Goal: Task Accomplishment & Management: Use online tool/utility

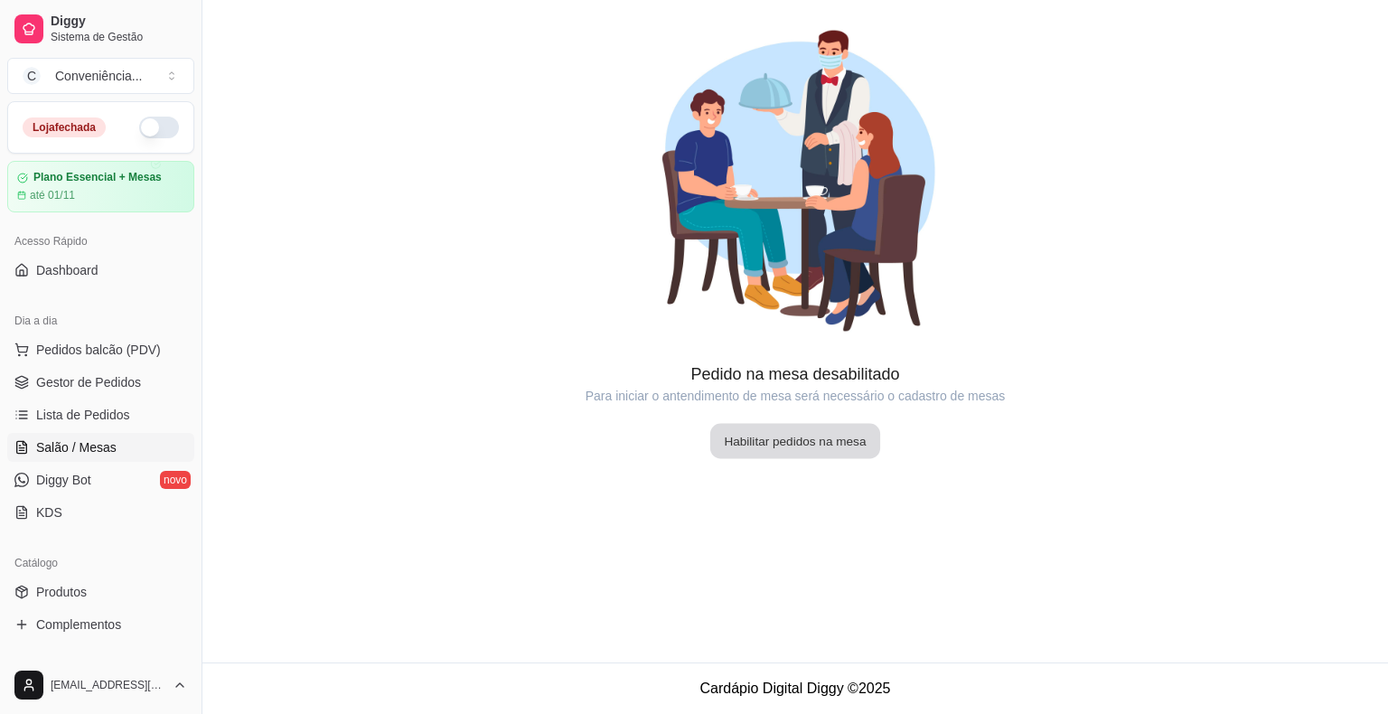
click at [752, 438] on button "Habilitar pedidos na mesa" at bounding box center [795, 441] width 170 height 35
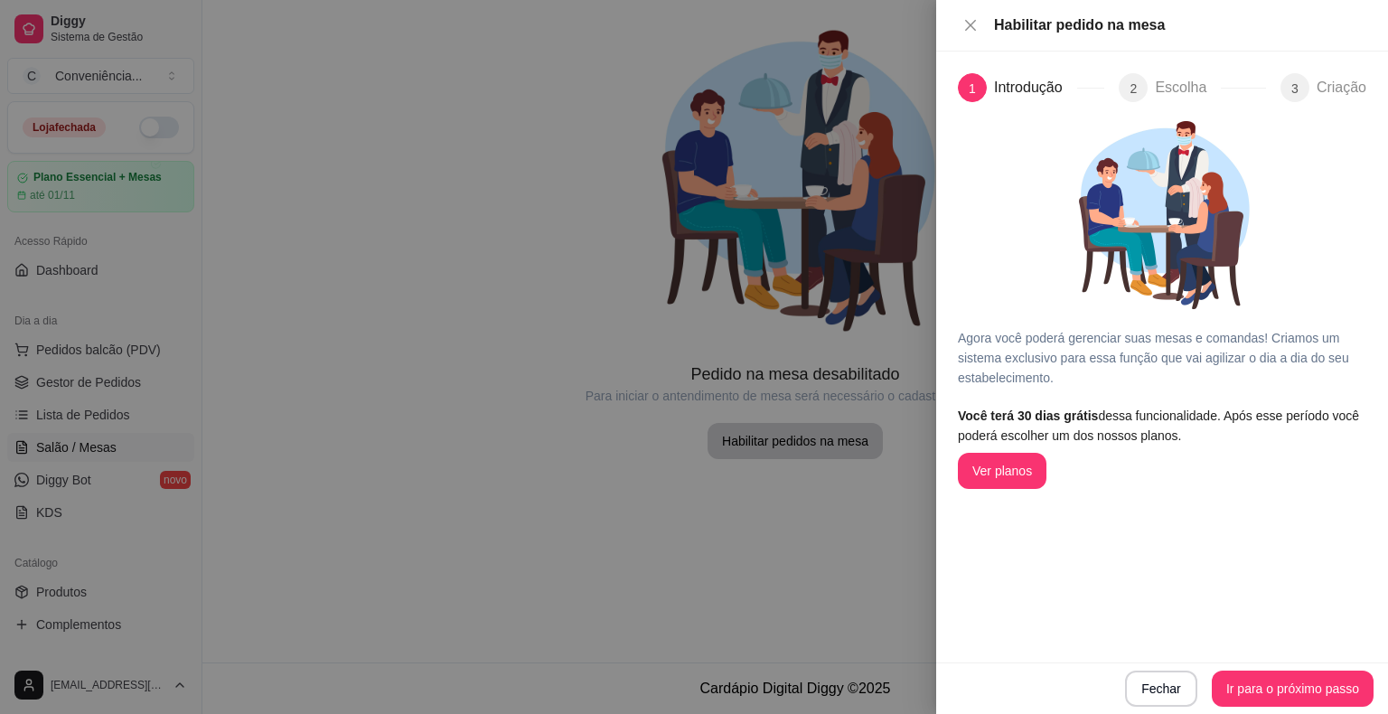
click at [771, 321] on div at bounding box center [694, 357] width 1388 height 714
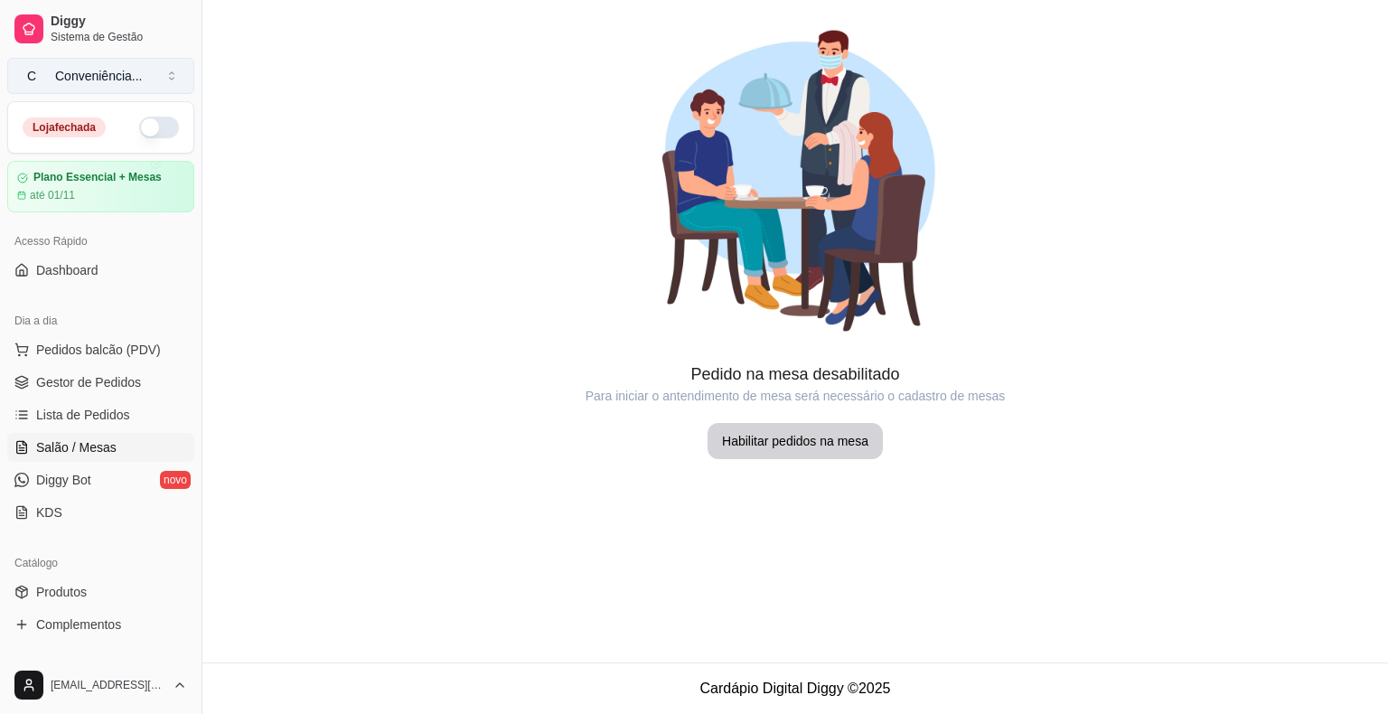
click at [124, 82] on div "Conveniência ..." at bounding box center [99, 76] width 88 height 18
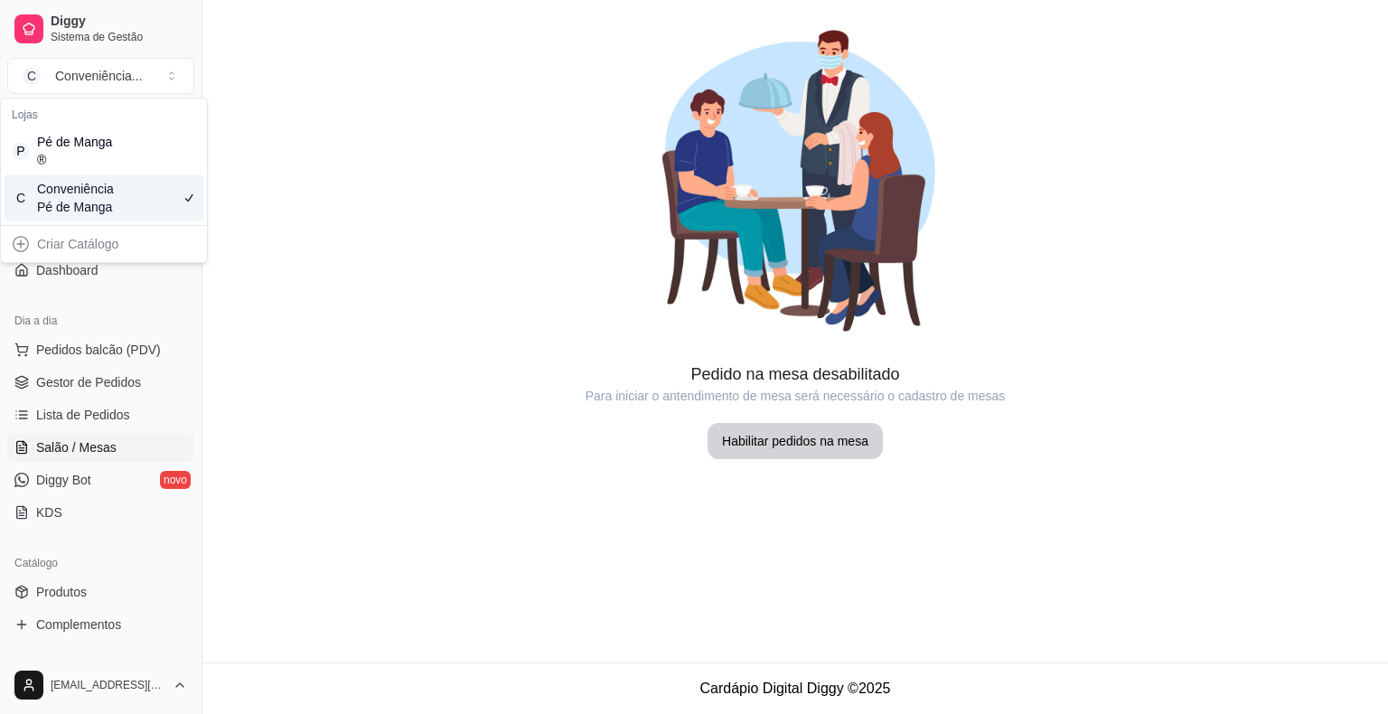
click at [105, 202] on div "Conveniência Pé de Manga" at bounding box center [77, 198] width 81 height 36
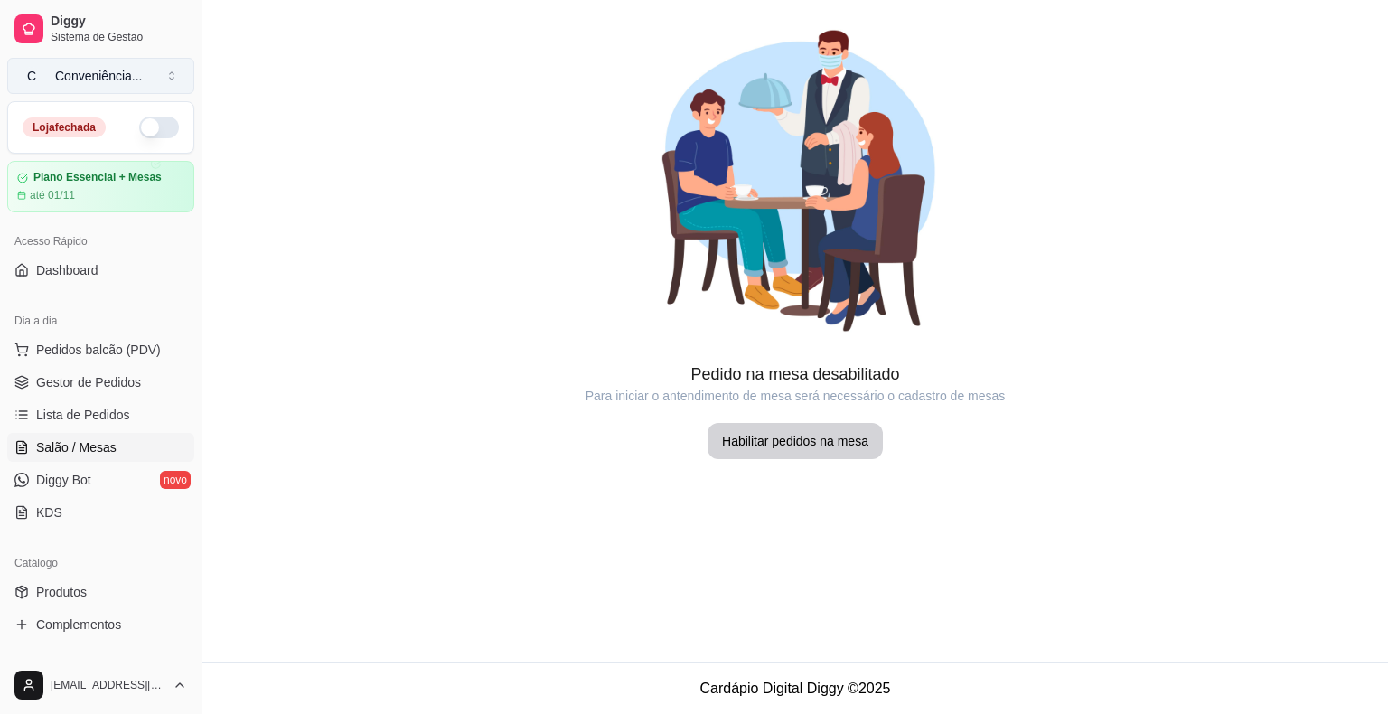
click at [103, 78] on div "Conveniência ..." at bounding box center [99, 76] width 88 height 18
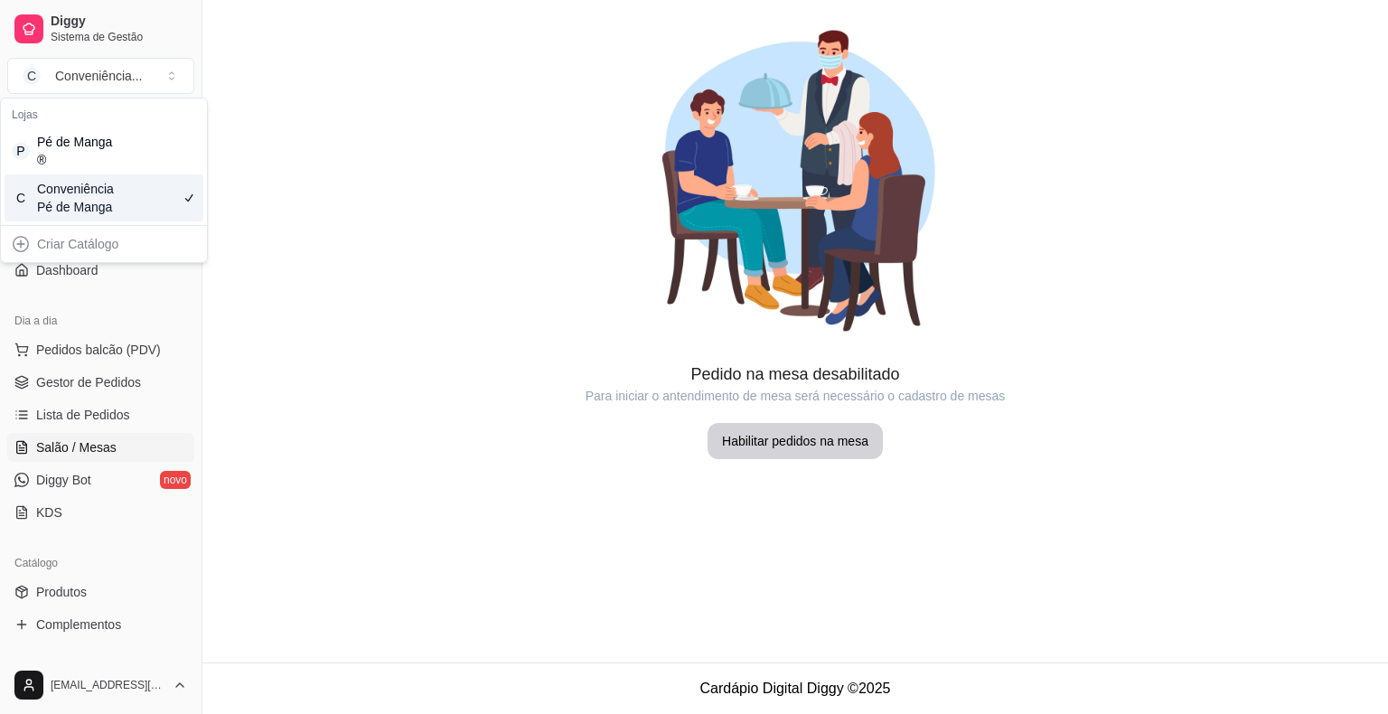
click at [119, 201] on div "C Conveniência Pé de Manga" at bounding box center [104, 197] width 199 height 47
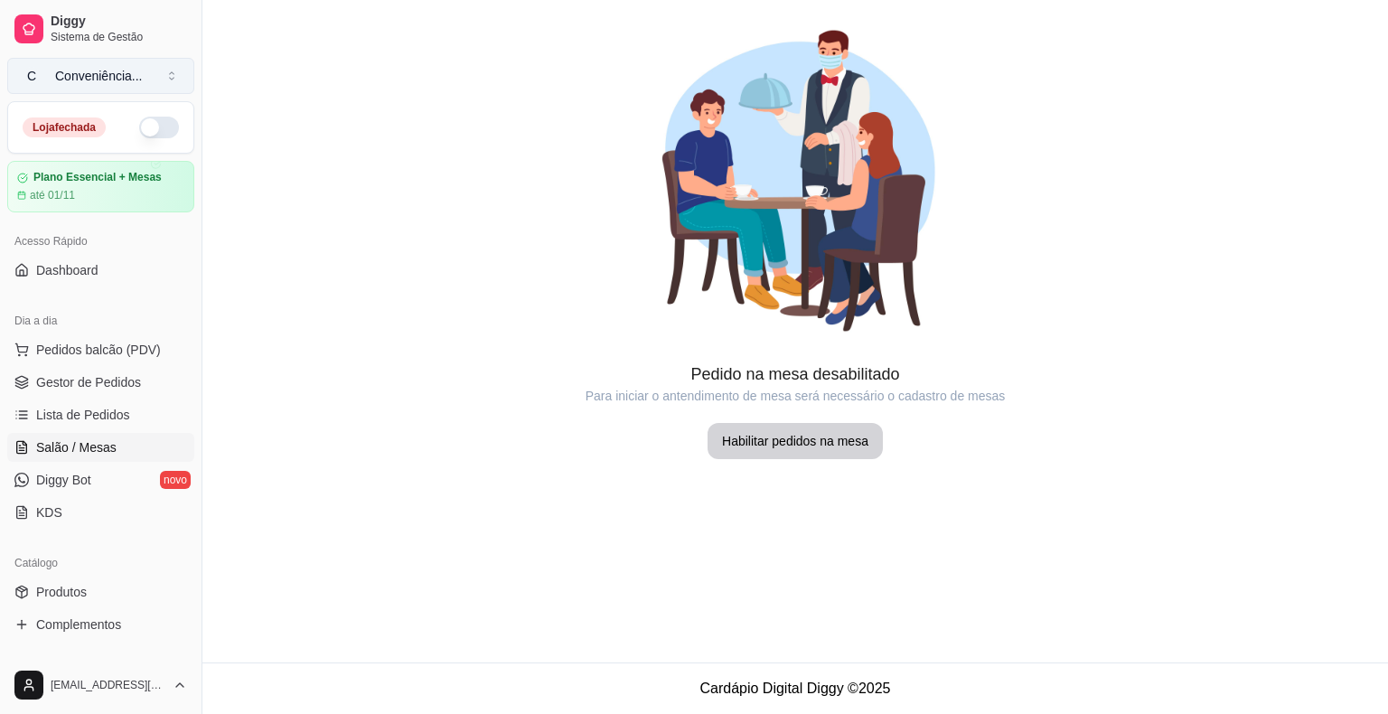
click at [173, 84] on button "C Conveniência ..." at bounding box center [100, 76] width 187 height 36
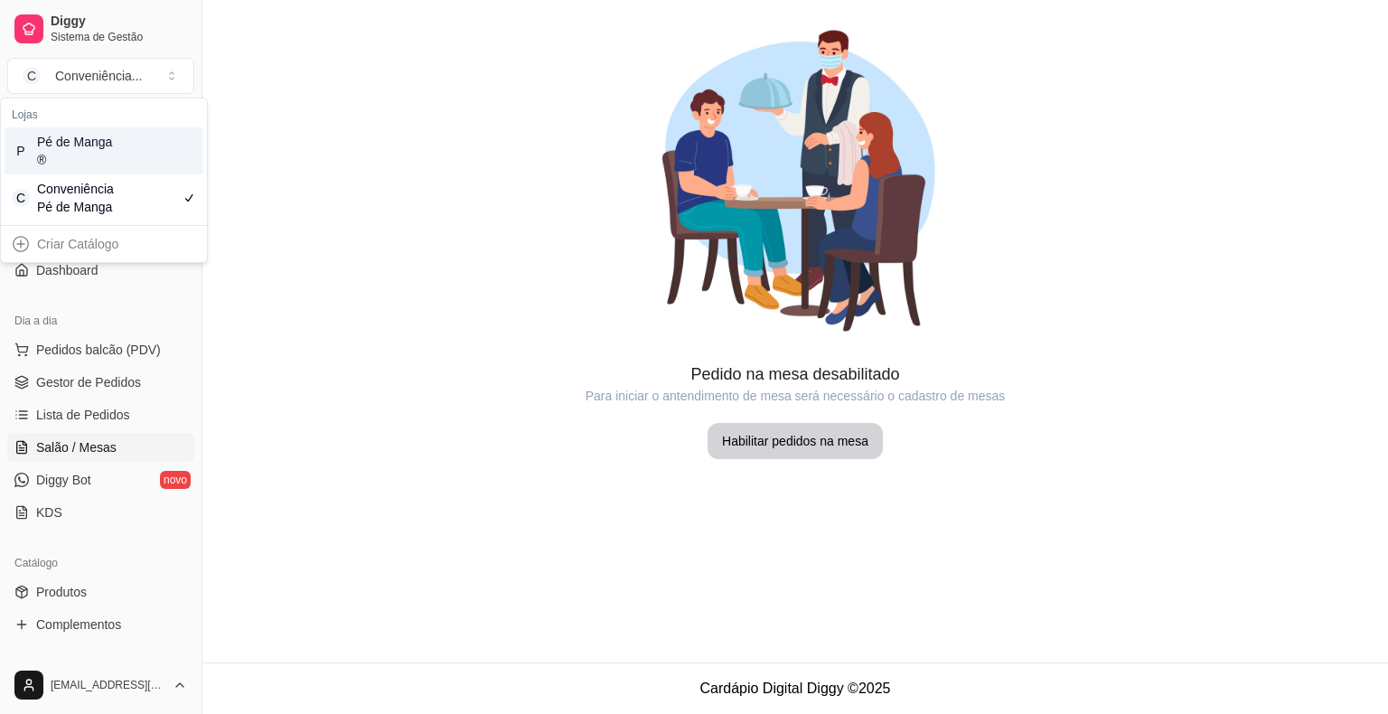
click at [144, 159] on div "P Pé de Manga ®" at bounding box center [104, 150] width 199 height 47
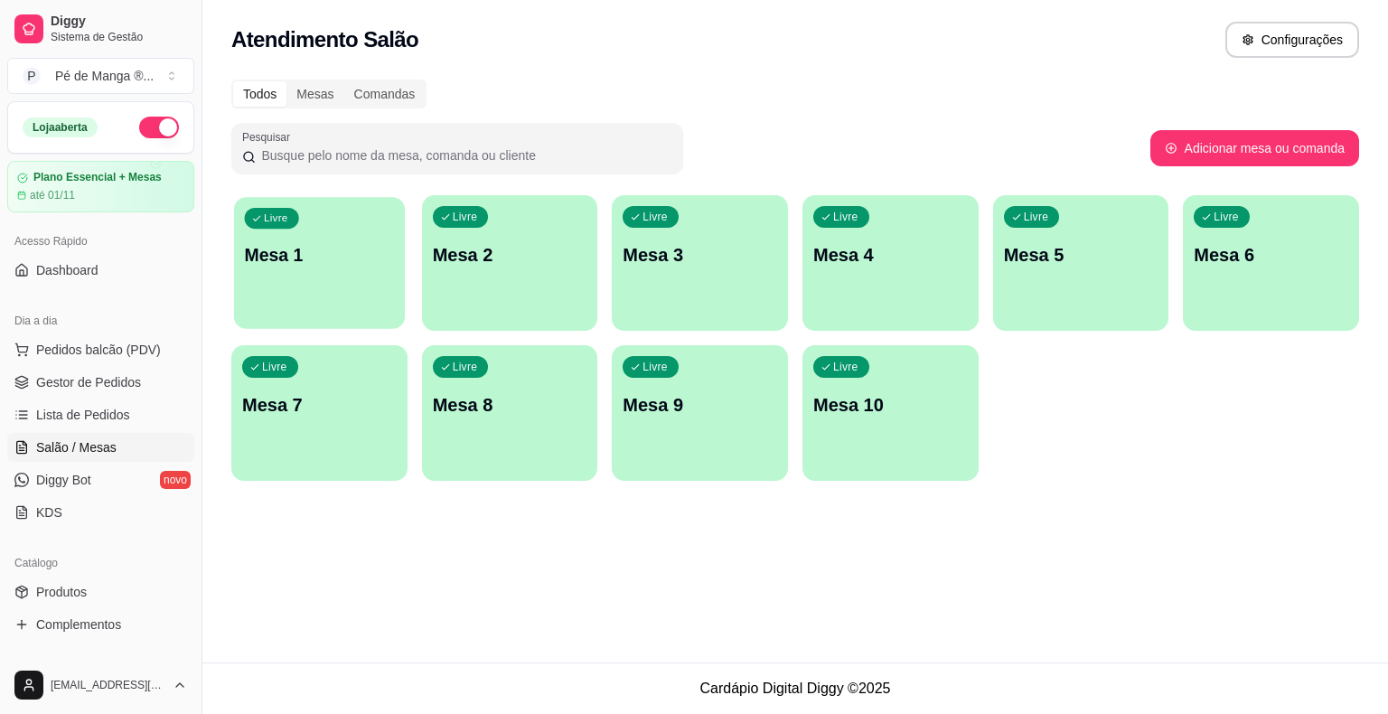
click at [315, 269] on div "Livre Mesa 1" at bounding box center [319, 252] width 171 height 110
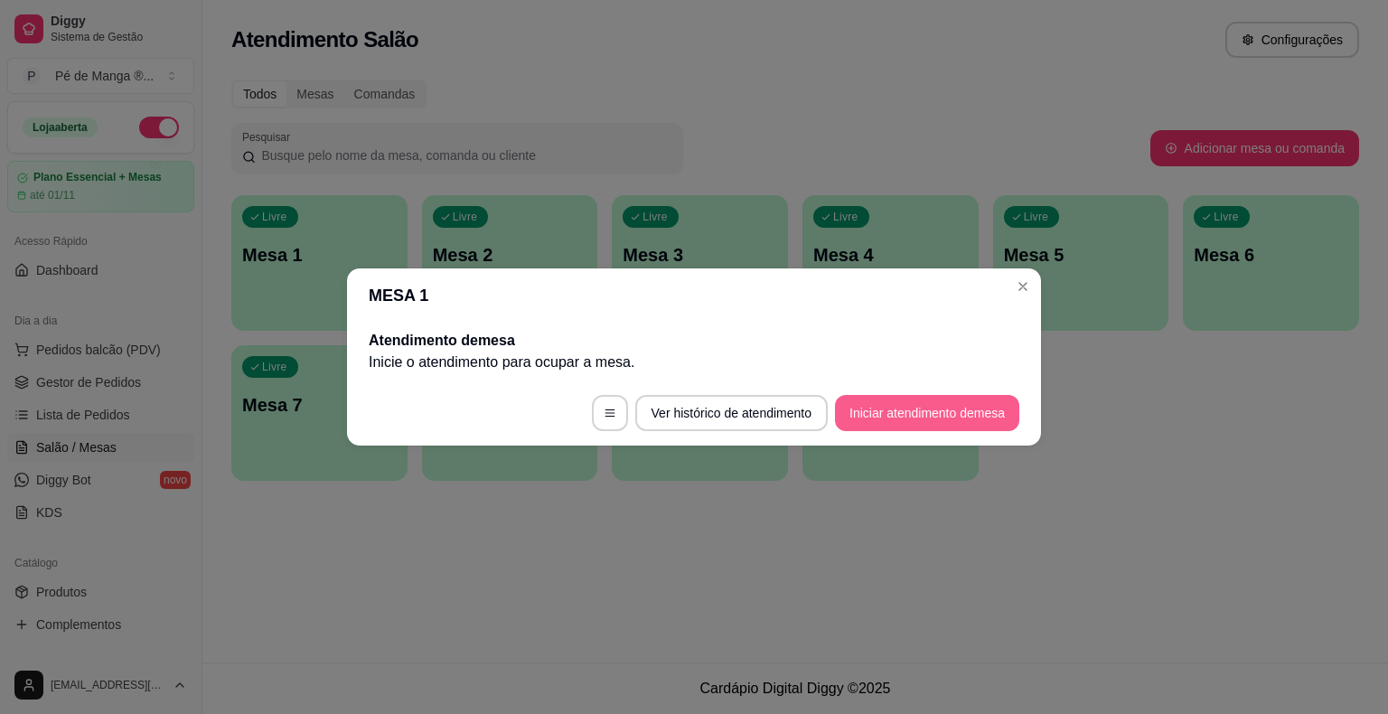
click at [913, 422] on button "Iniciar atendimento de mesa" at bounding box center [927, 413] width 184 height 36
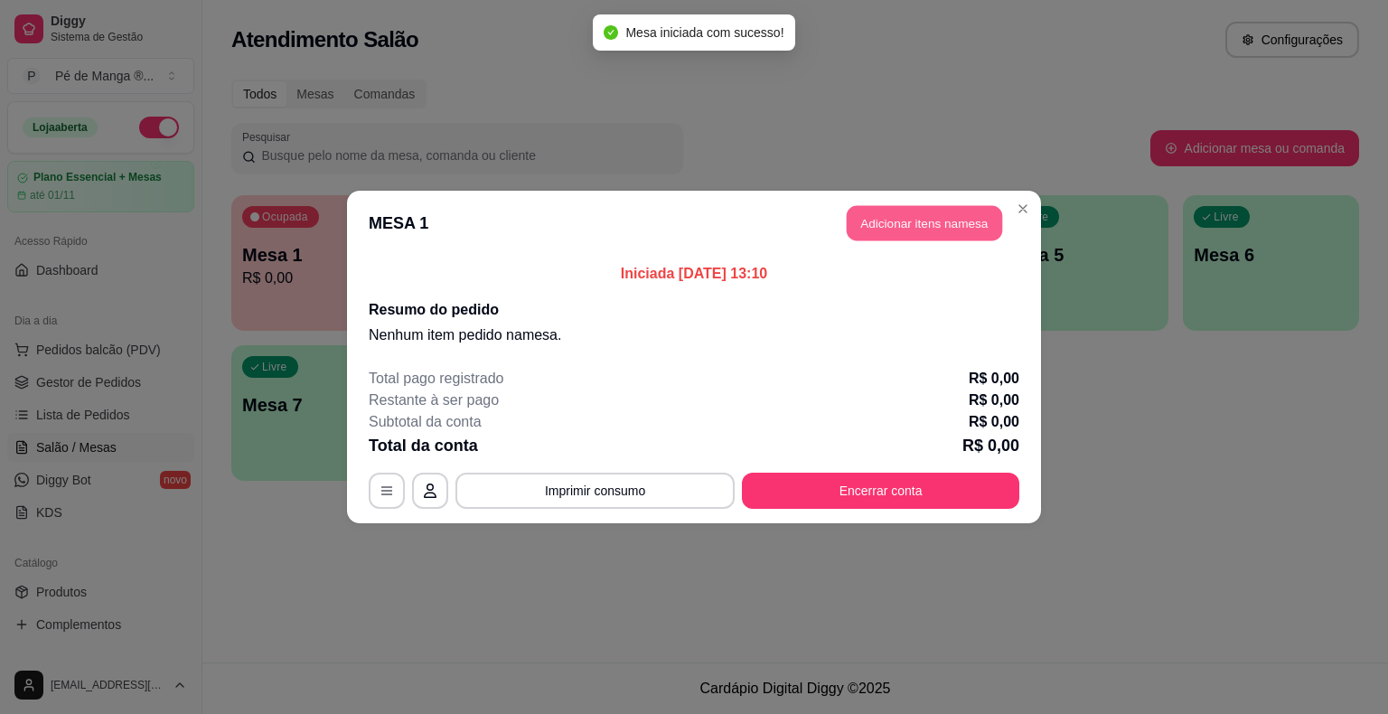
click at [889, 226] on button "Adicionar itens na mesa" at bounding box center [924, 223] width 155 height 35
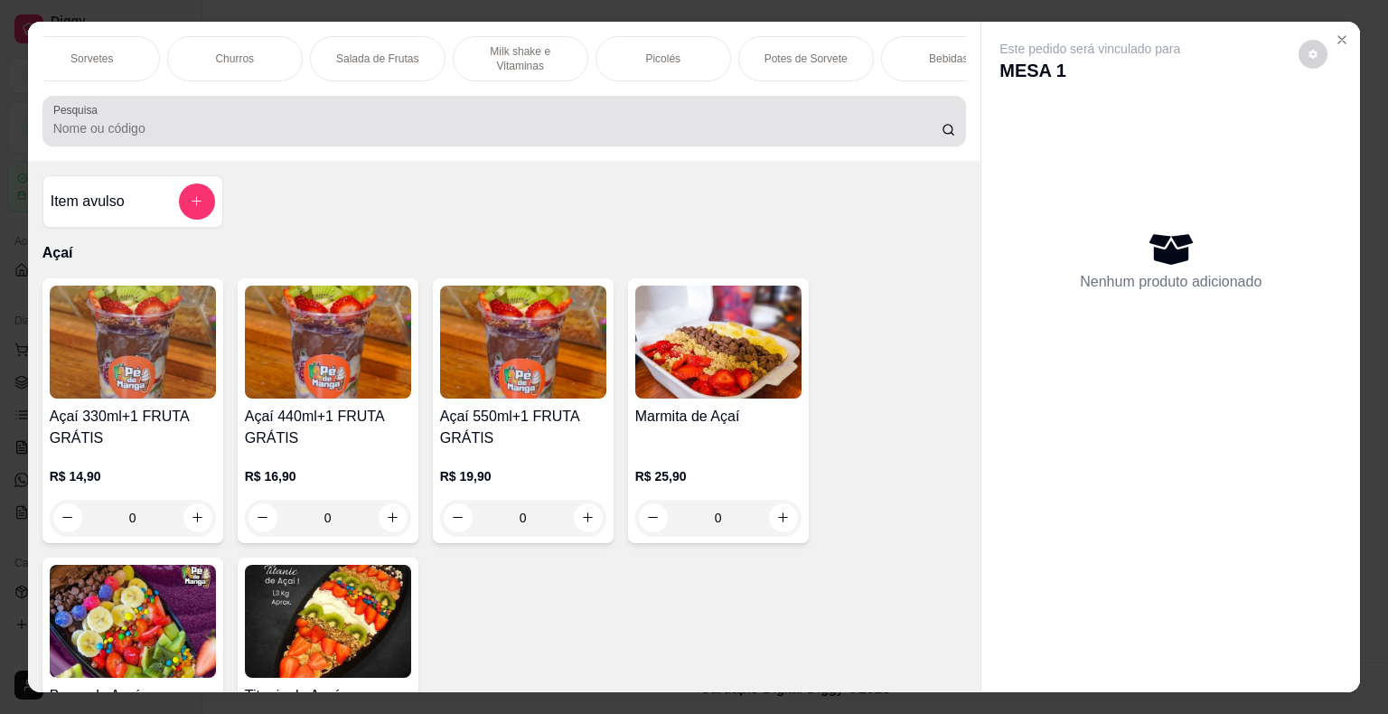
scroll to position [0, 166]
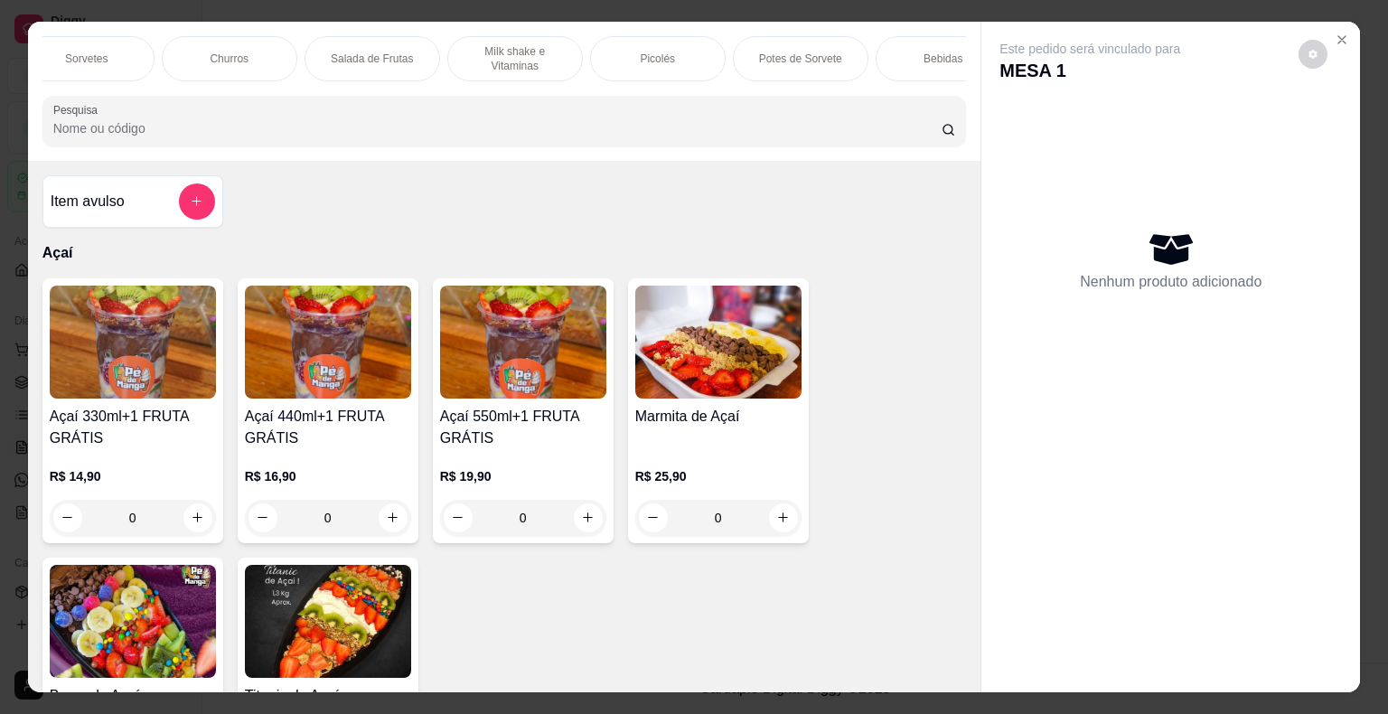
click at [633, 68] on div "Picolés" at bounding box center [658, 58] width 136 height 45
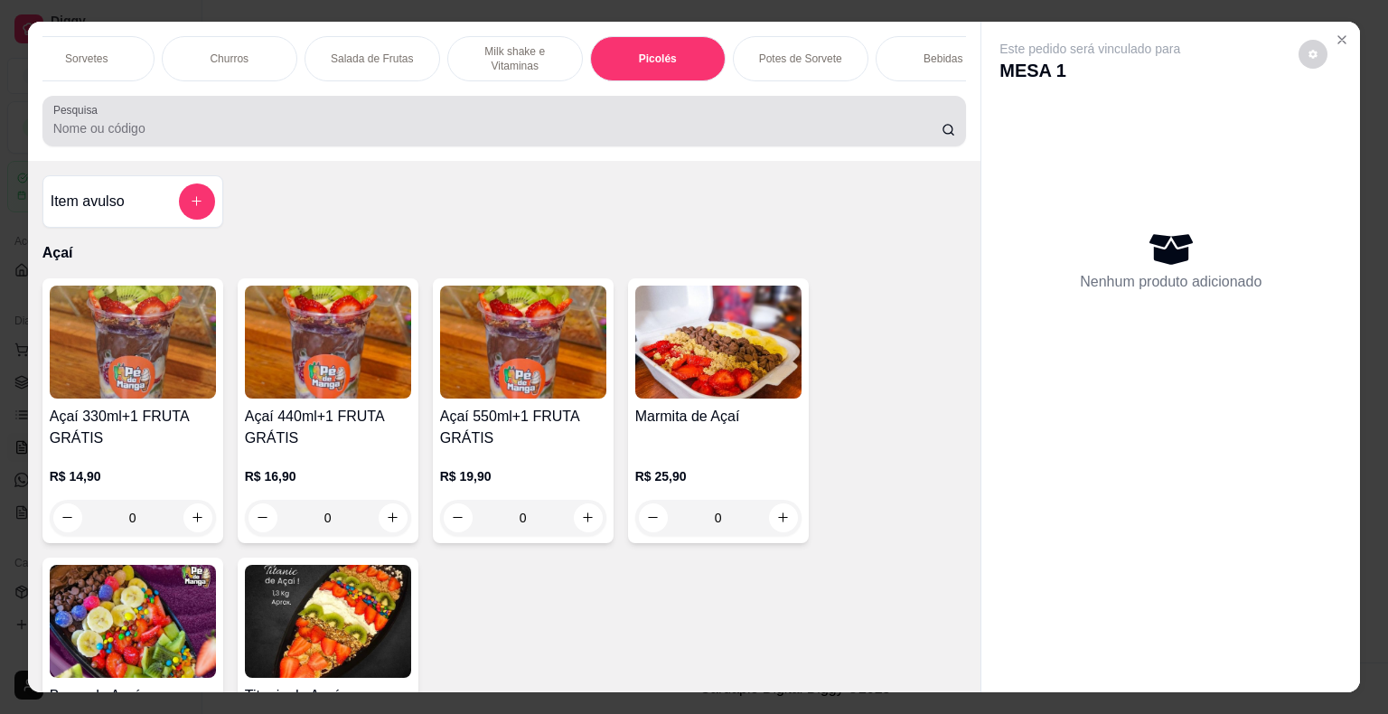
scroll to position [43, 0]
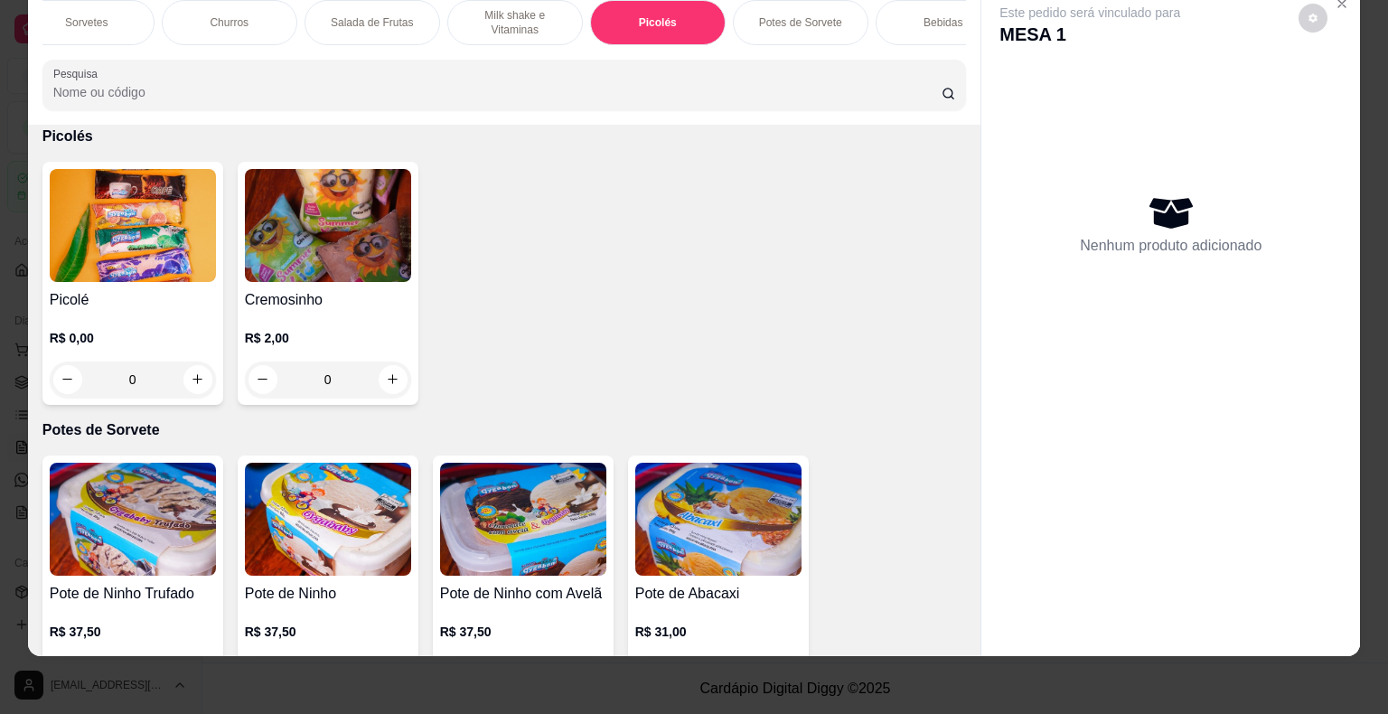
click at [137, 289] on h4 "Picolé" at bounding box center [133, 300] width 166 height 22
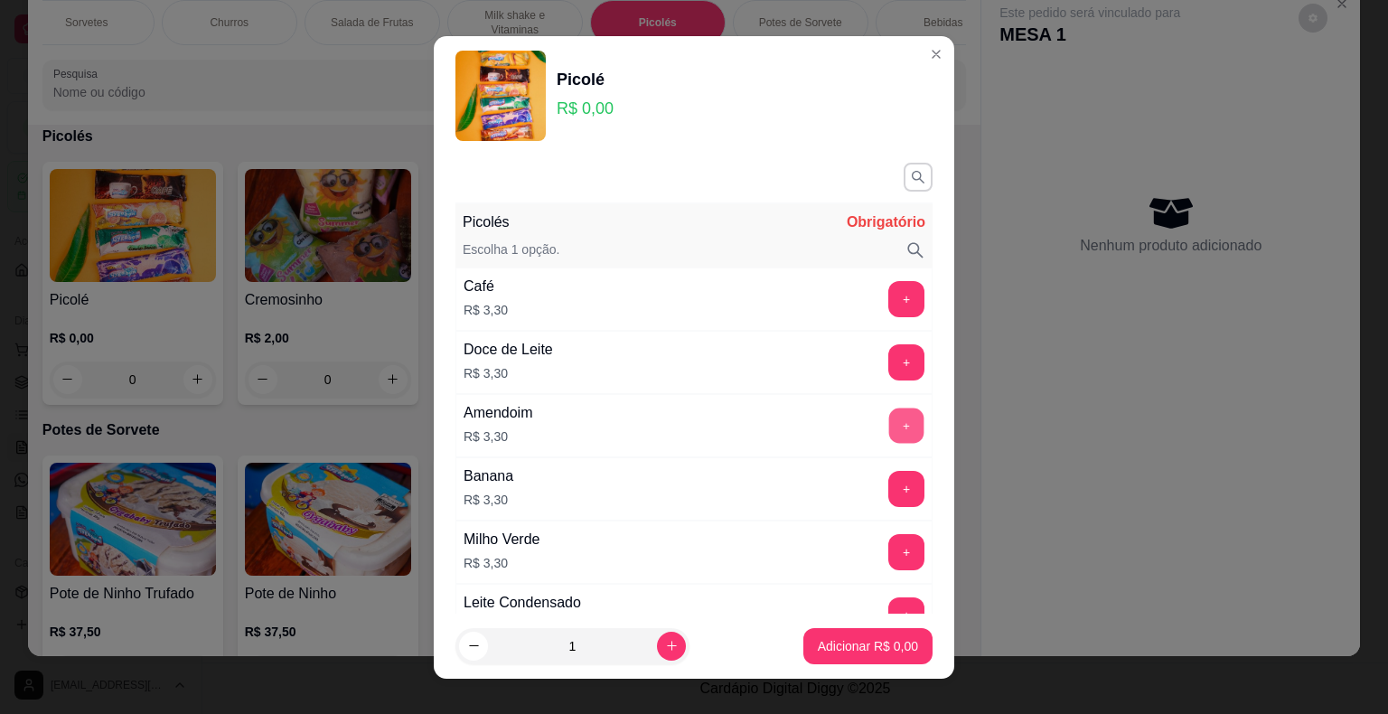
click at [889, 427] on button "+" at bounding box center [906, 425] width 35 height 35
click at [889, 426] on button "+" at bounding box center [906, 425] width 35 height 35
click at [888, 427] on button "+" at bounding box center [906, 426] width 36 height 36
click at [889, 427] on button "+" at bounding box center [906, 425] width 35 height 35
click at [869, 649] on p "Adicionar R$ 13,20" at bounding box center [865, 646] width 108 height 18
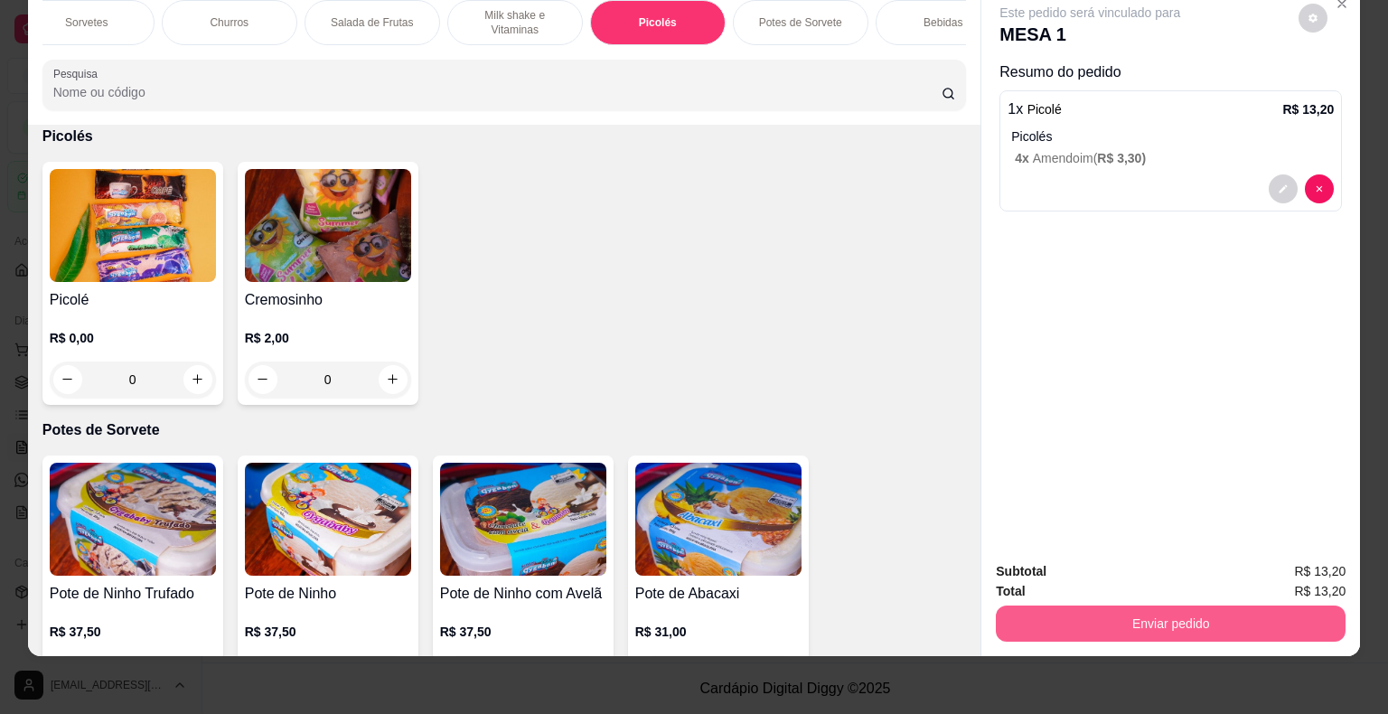
click at [1160, 605] on button "Enviar pedido" at bounding box center [1171, 623] width 350 height 36
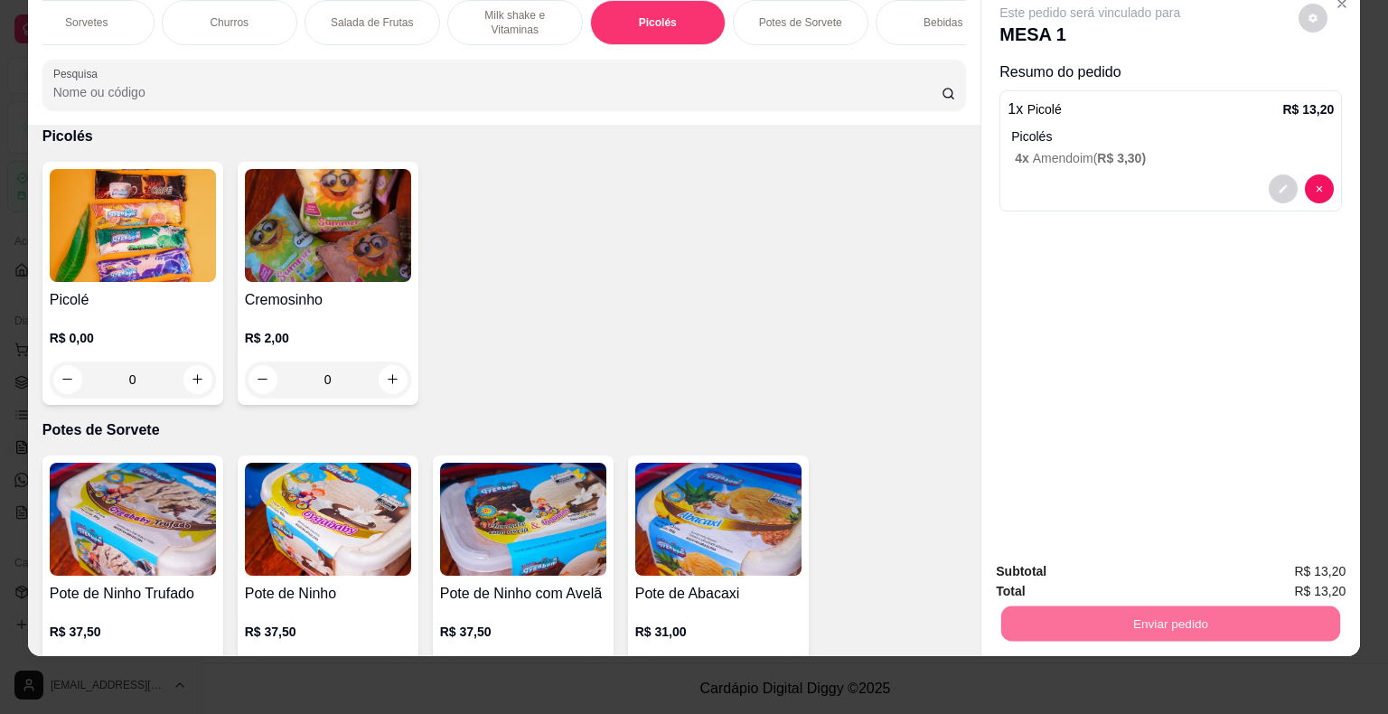
click at [1269, 560] on button "Enviar pedido" at bounding box center [1298, 564] width 99 height 33
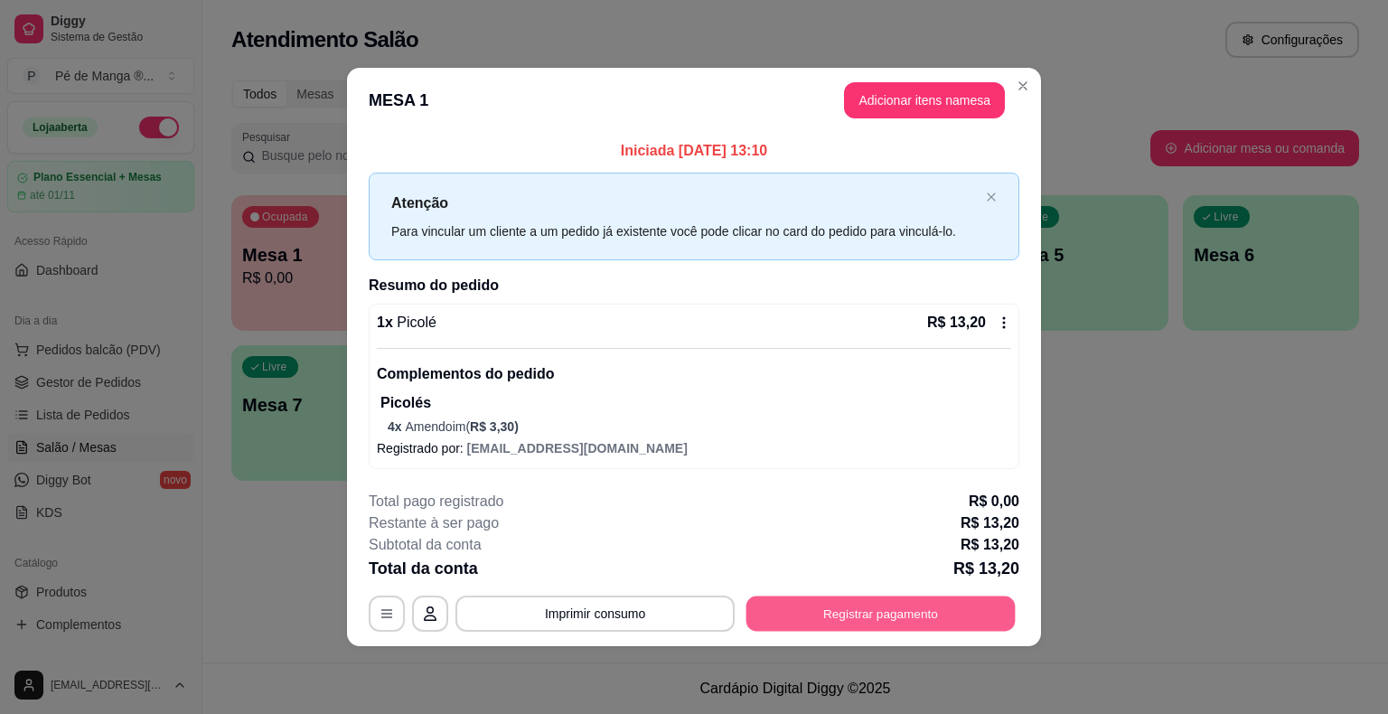
click at [942, 608] on button "Registrar pagamento" at bounding box center [880, 613] width 269 height 35
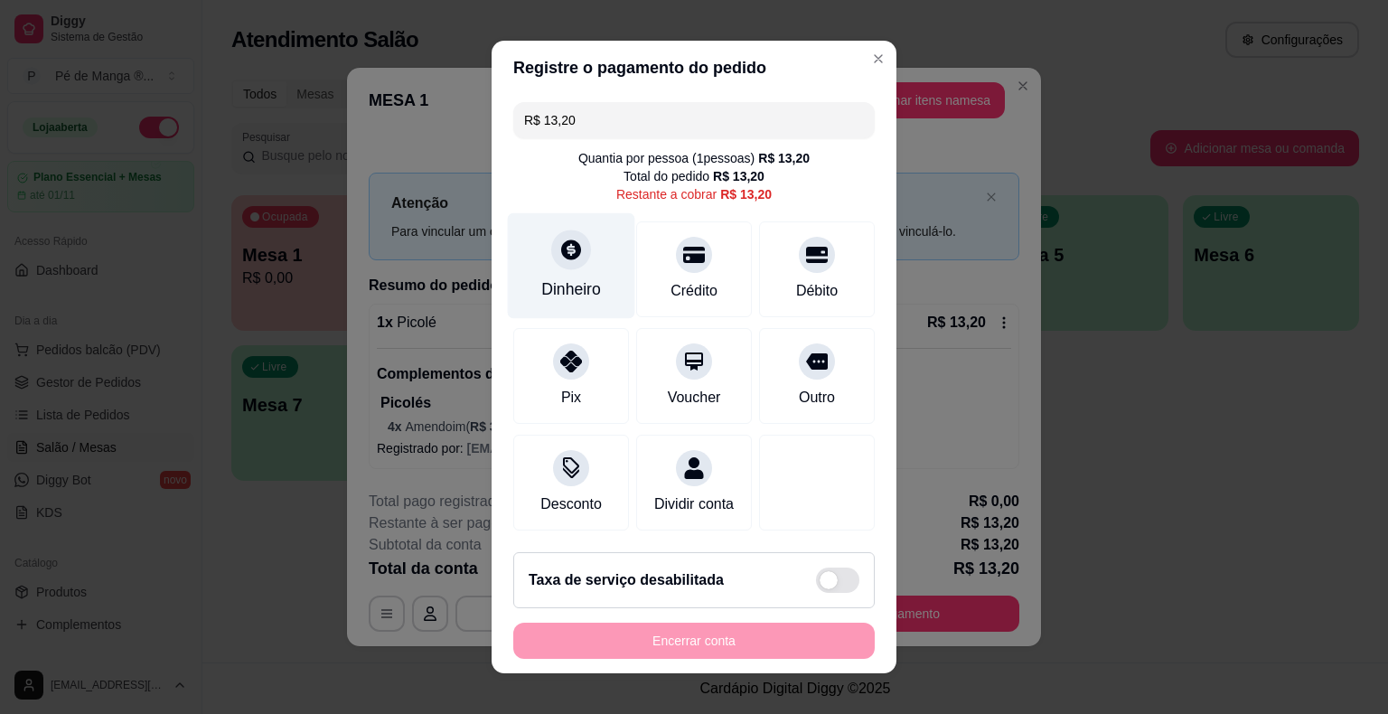
click at [564, 275] on div "Dinheiro" at bounding box center [571, 266] width 127 height 106
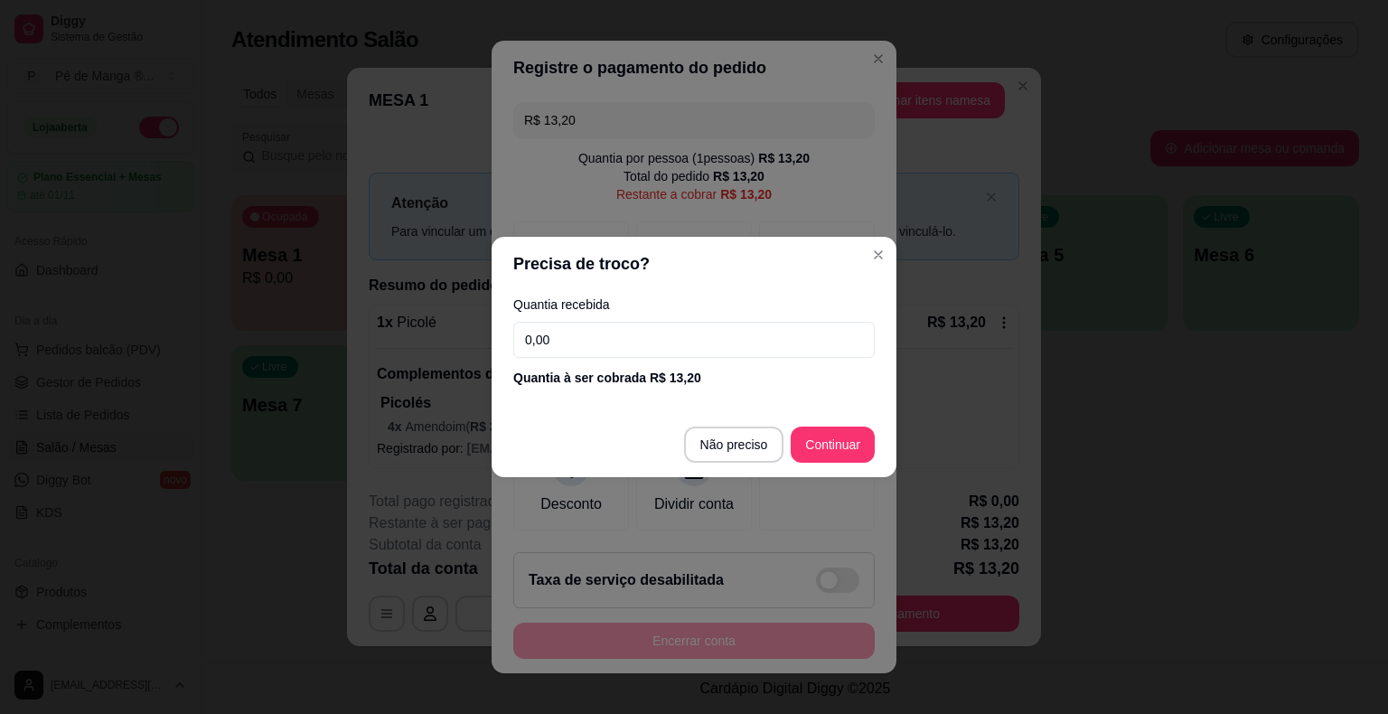
drag, startPoint x: 500, startPoint y: 351, endPoint x: 387, endPoint y: 358, distance: 113.2
click at [389, 360] on div "Precisa de troco? Quantia recebida 0,00 Quantia à ser cobrada R$ 13,20 Não prec…" at bounding box center [694, 357] width 1388 height 714
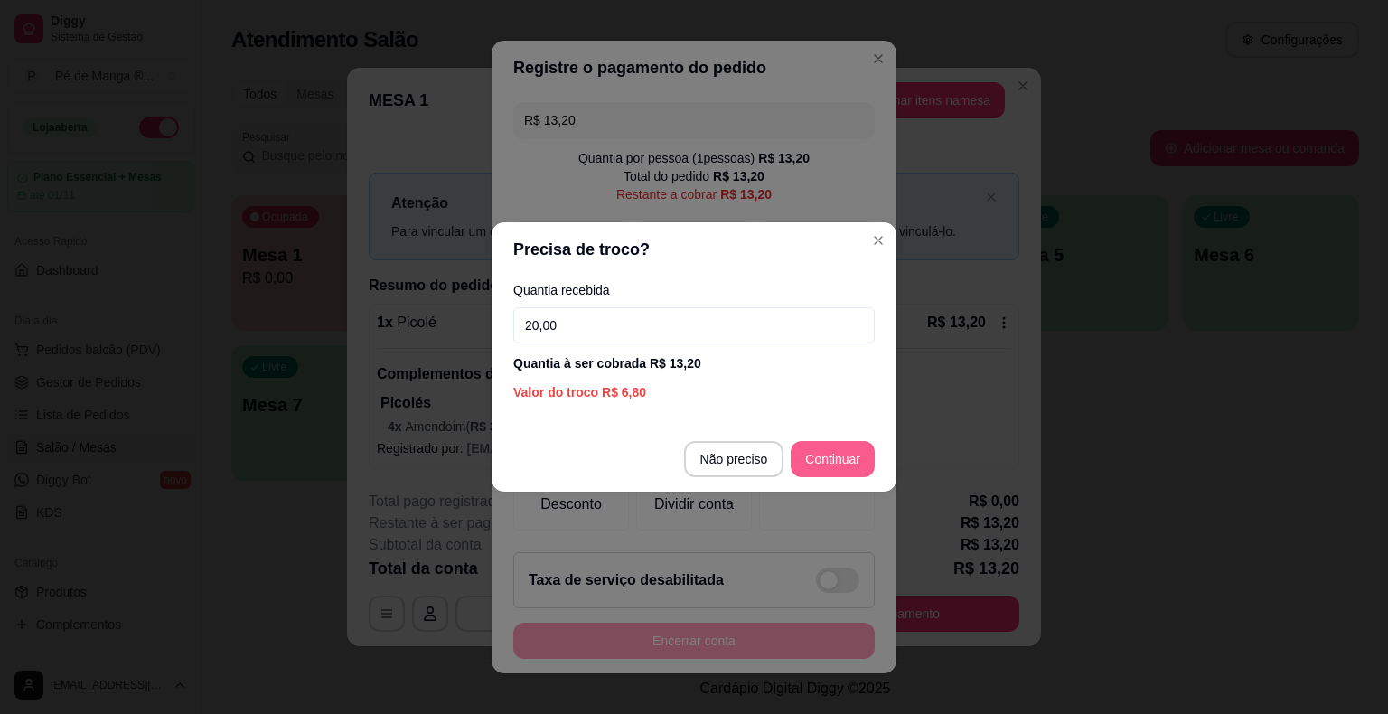
type input "20,00"
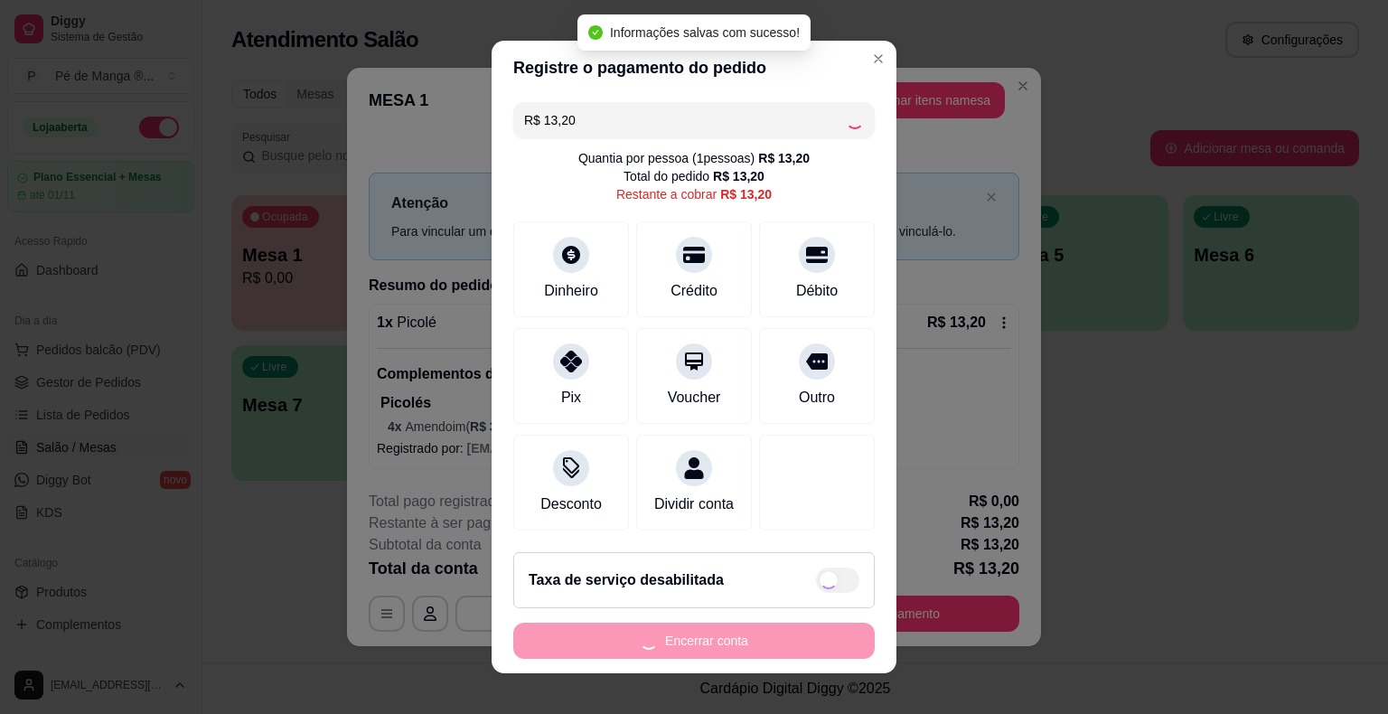
type input "R$ 0,00"
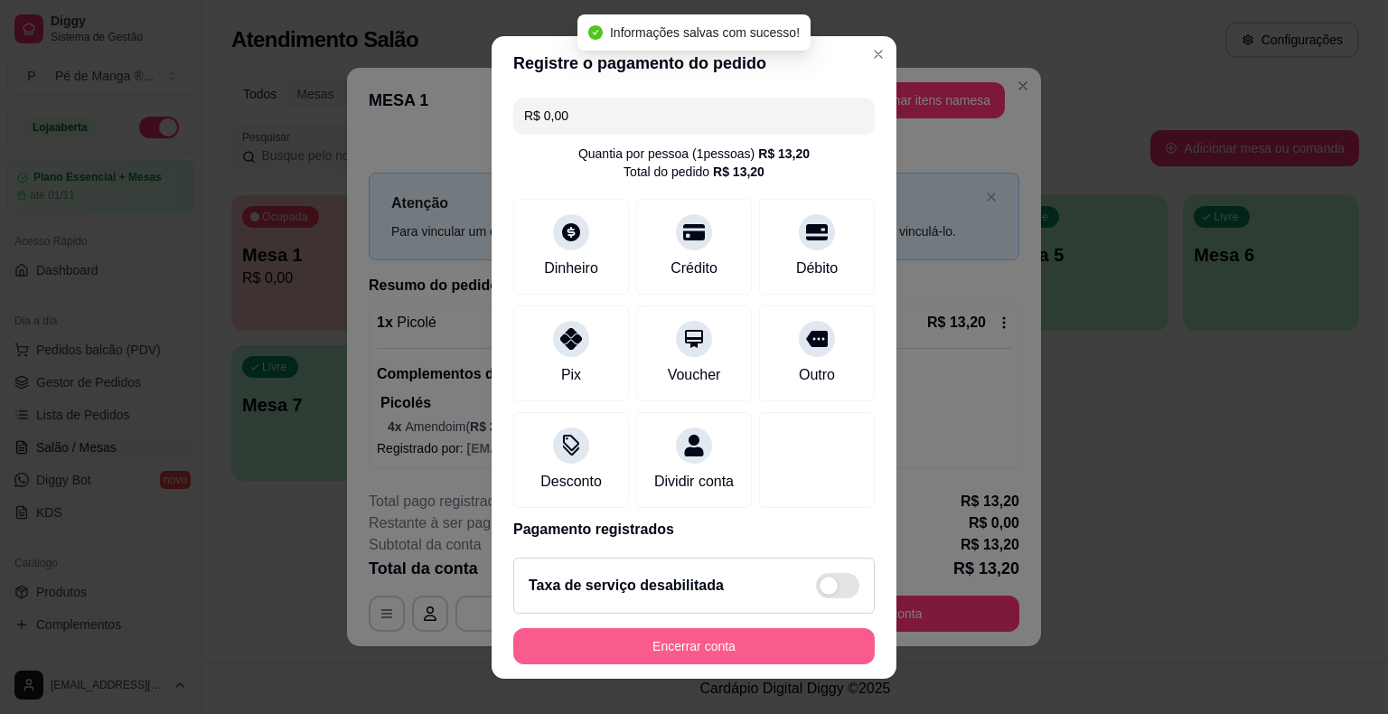
click at [724, 656] on button "Encerrar conta" at bounding box center [693, 646] width 361 height 36
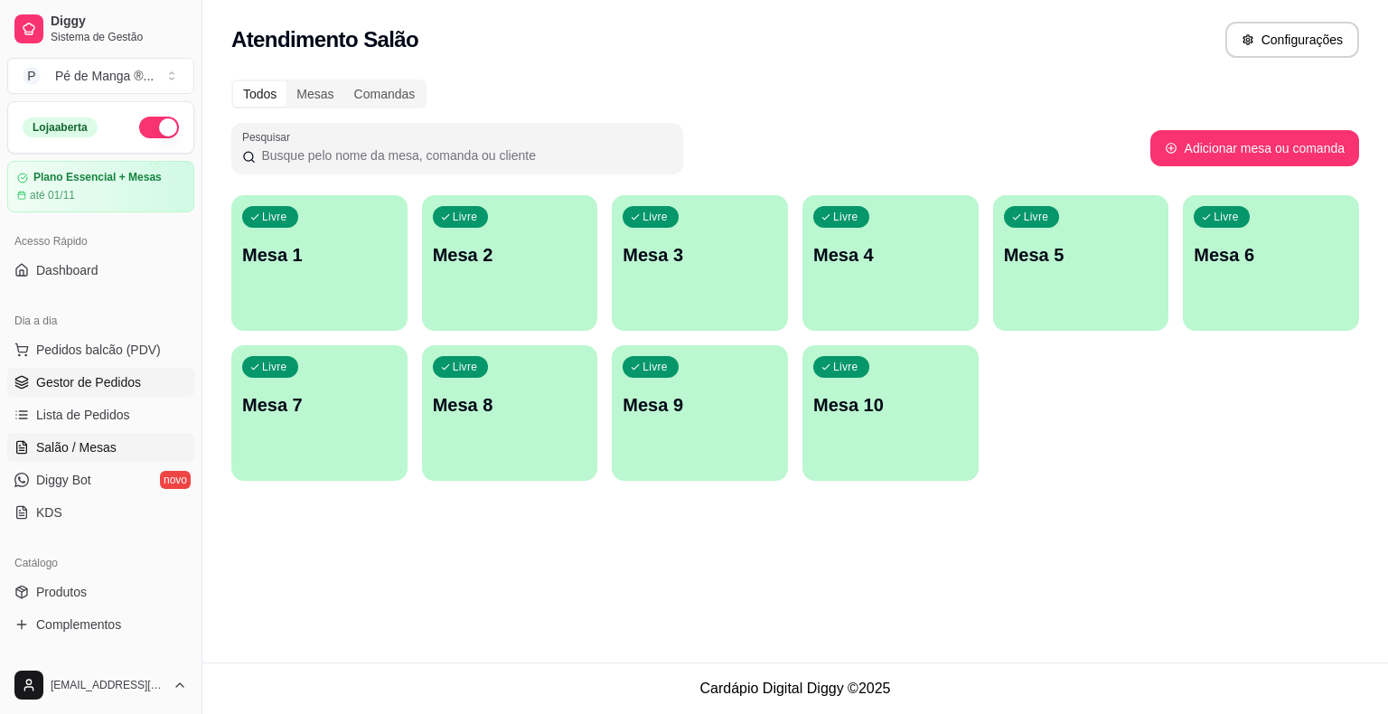
click at [72, 376] on span "Gestor de Pedidos" at bounding box center [88, 382] width 105 height 18
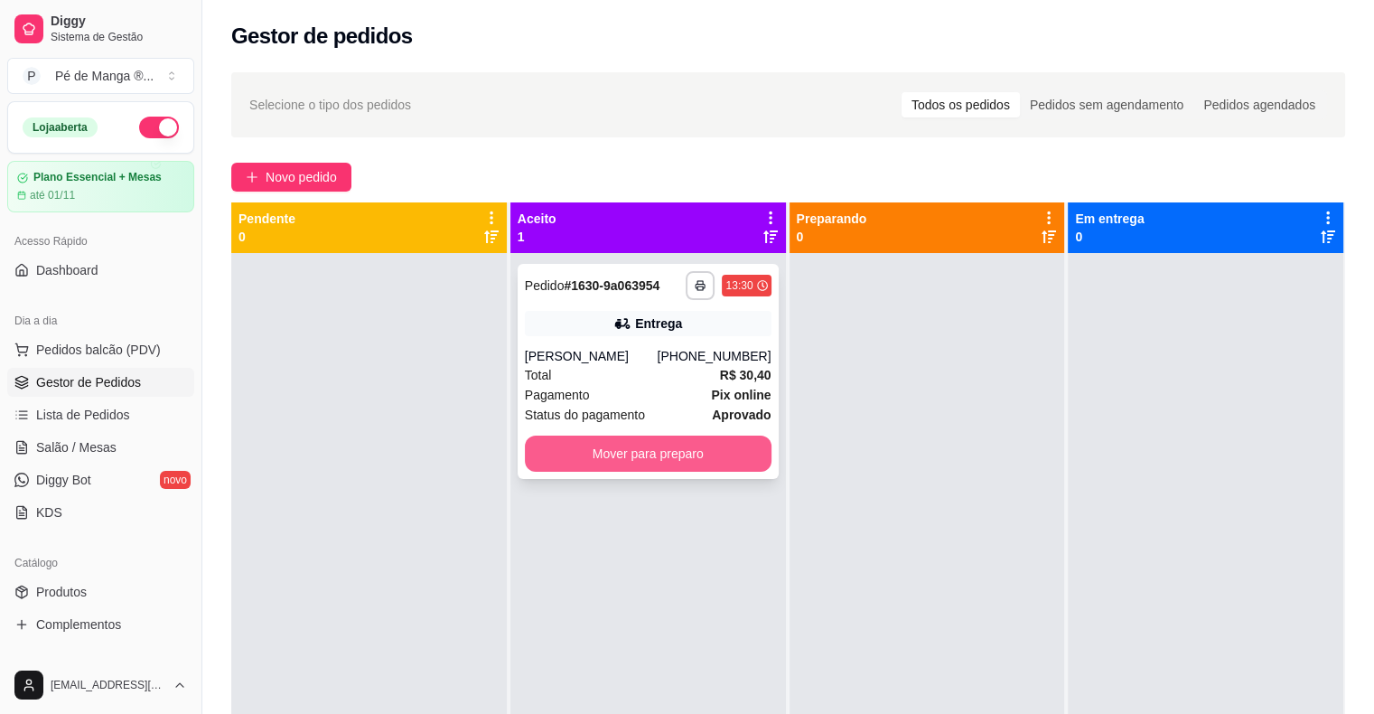
click at [722, 454] on button "Mover para preparo" at bounding box center [648, 454] width 247 height 36
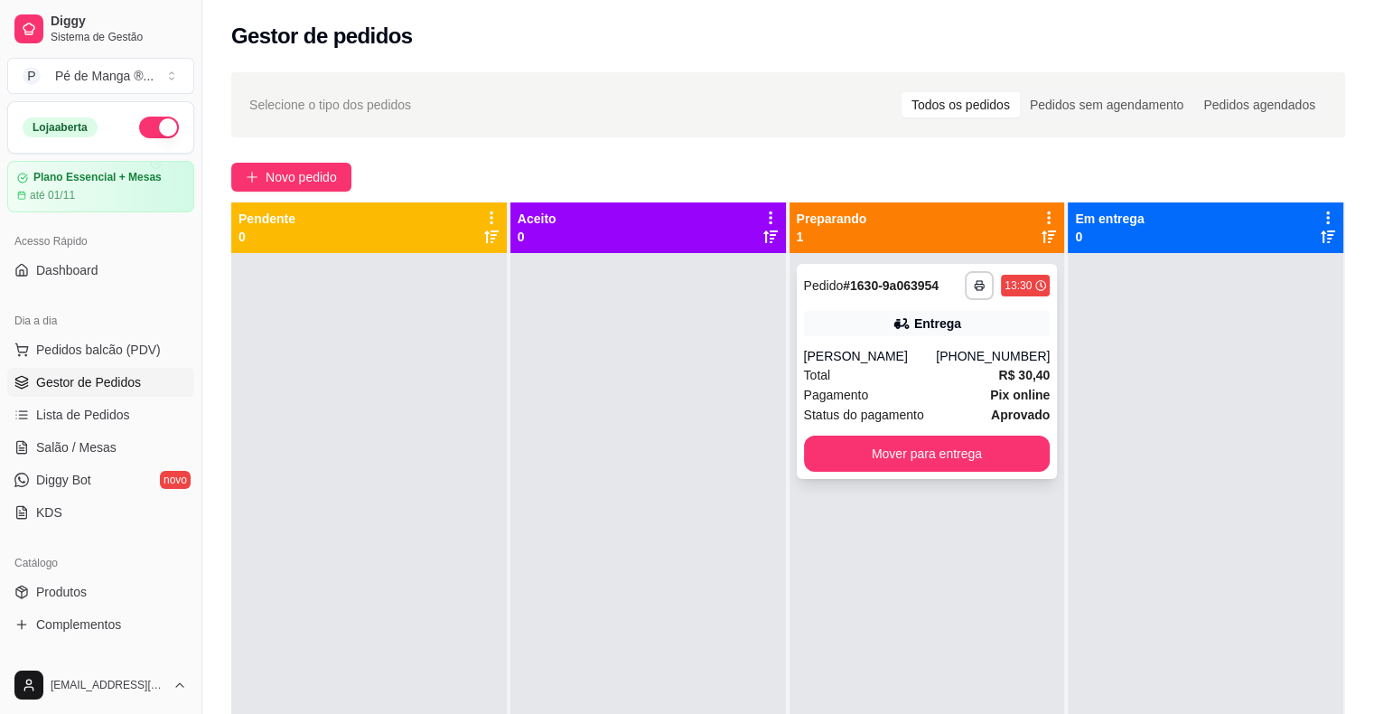
click at [929, 389] on div "Pagamento Pix online" at bounding box center [927, 395] width 247 height 20
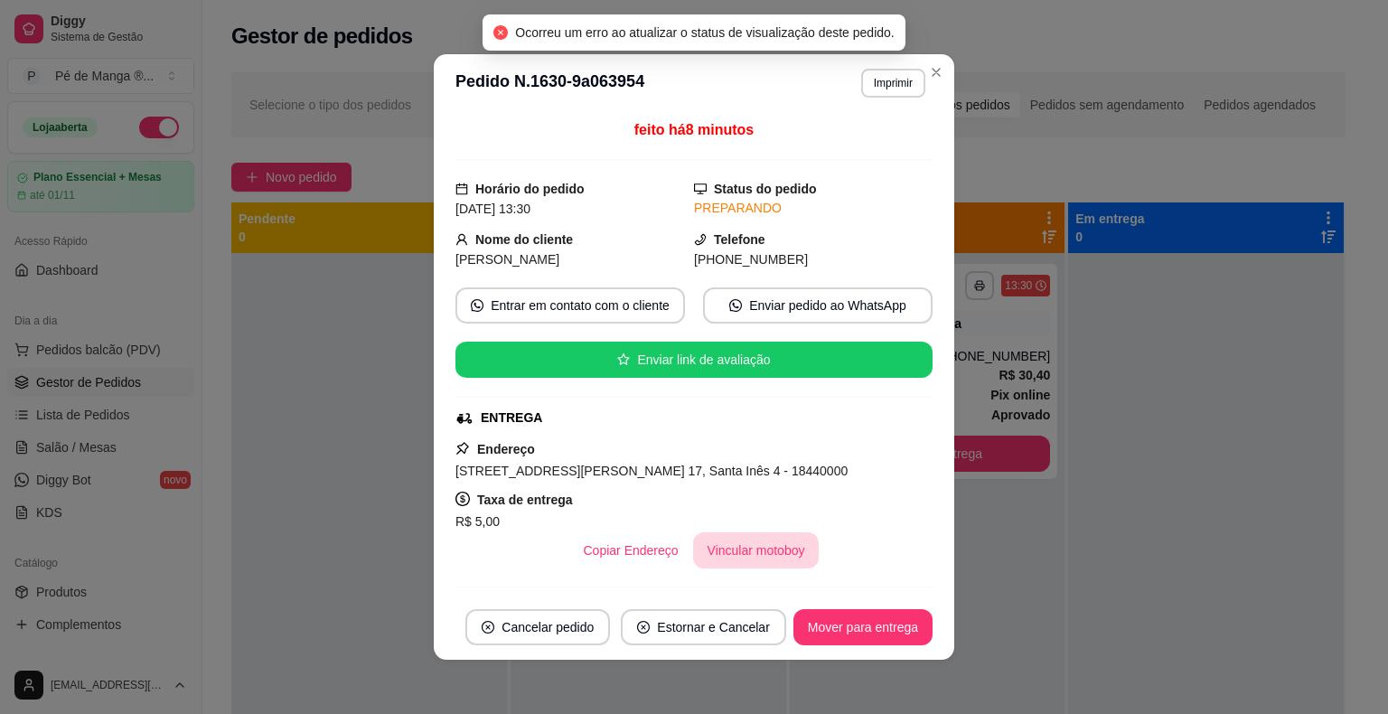
click at [740, 550] on button "Vincular motoboy" at bounding box center [756, 550] width 127 height 36
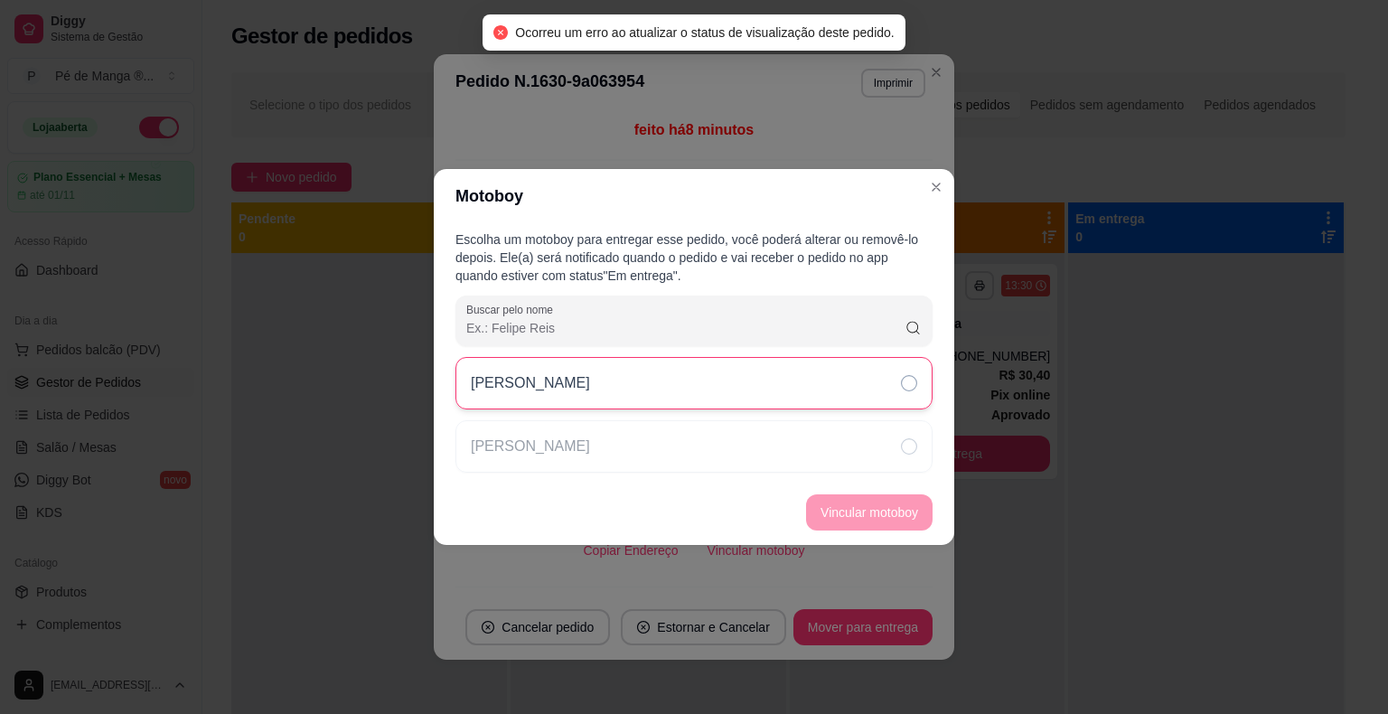
click at [877, 392] on div "[PERSON_NAME]" at bounding box center [693, 383] width 477 height 52
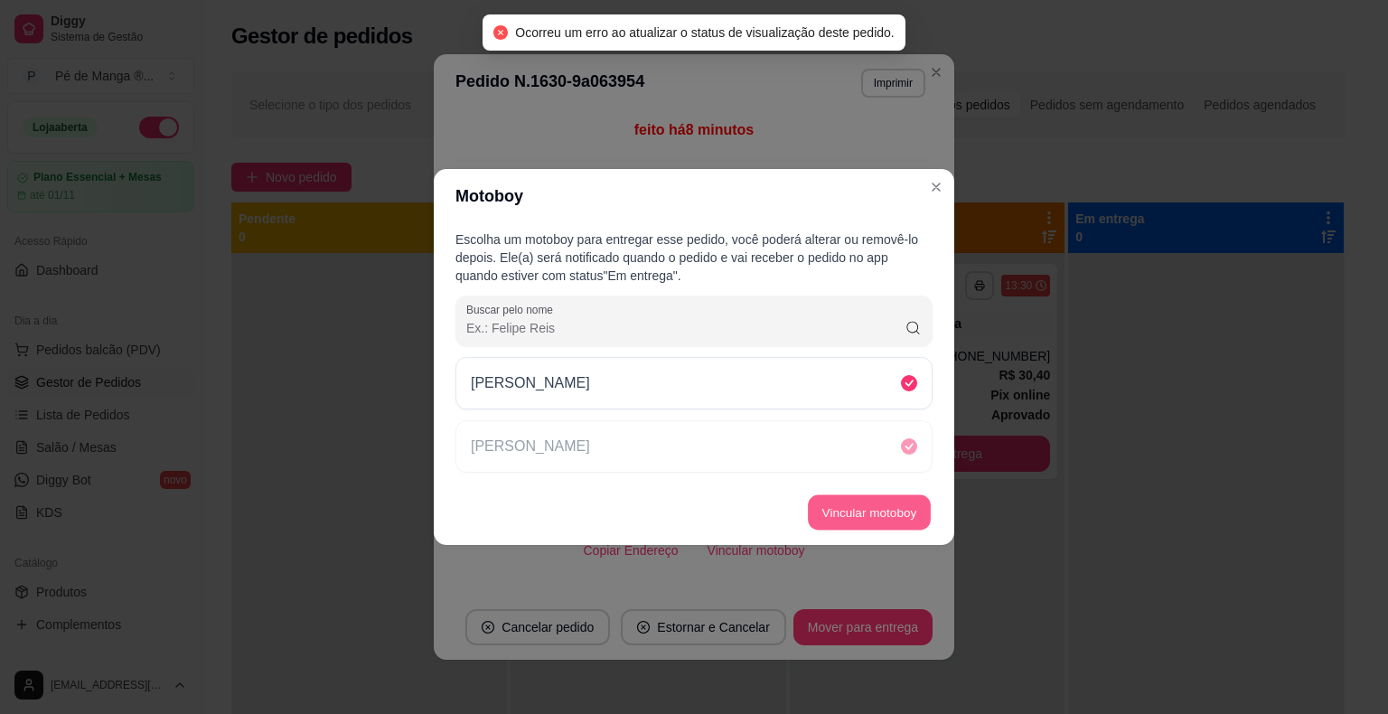
click at [907, 505] on button "Vincular motoboy" at bounding box center [869, 512] width 123 height 35
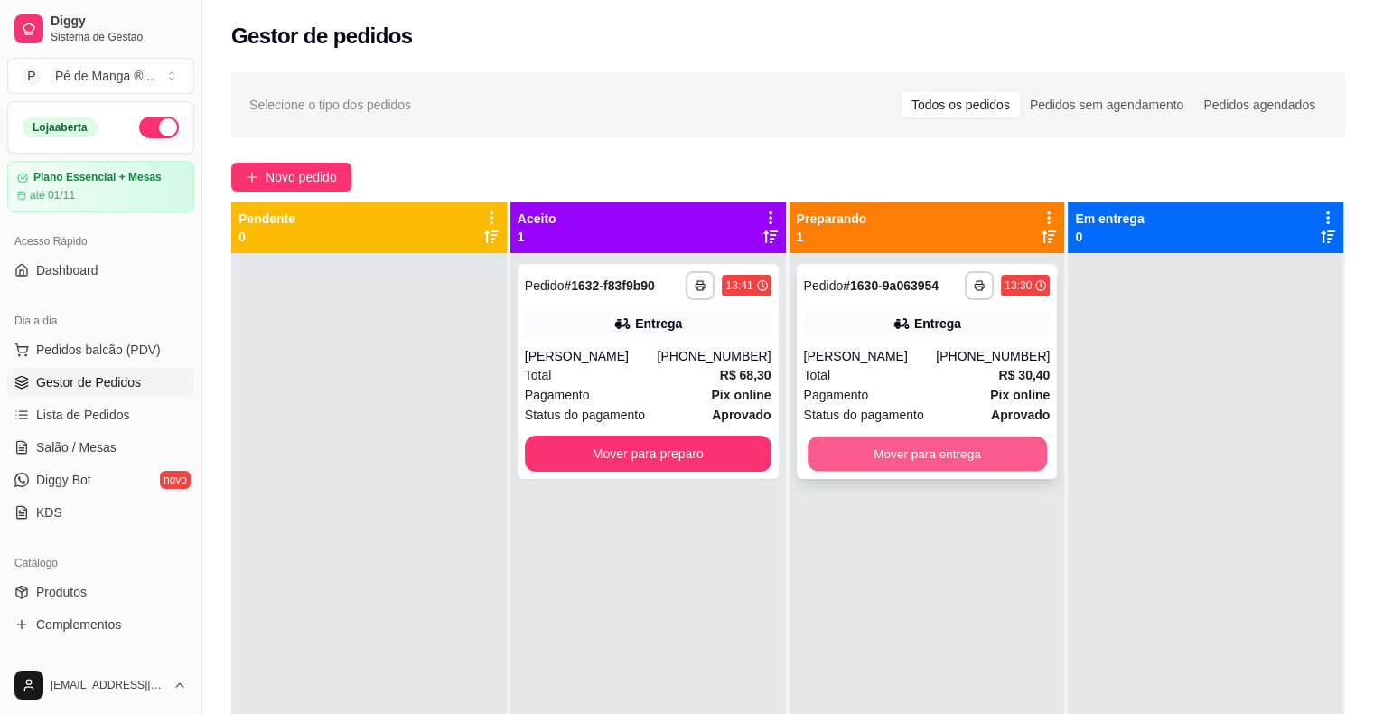
click at [896, 463] on button "Mover para entrega" at bounding box center [927, 453] width 239 height 35
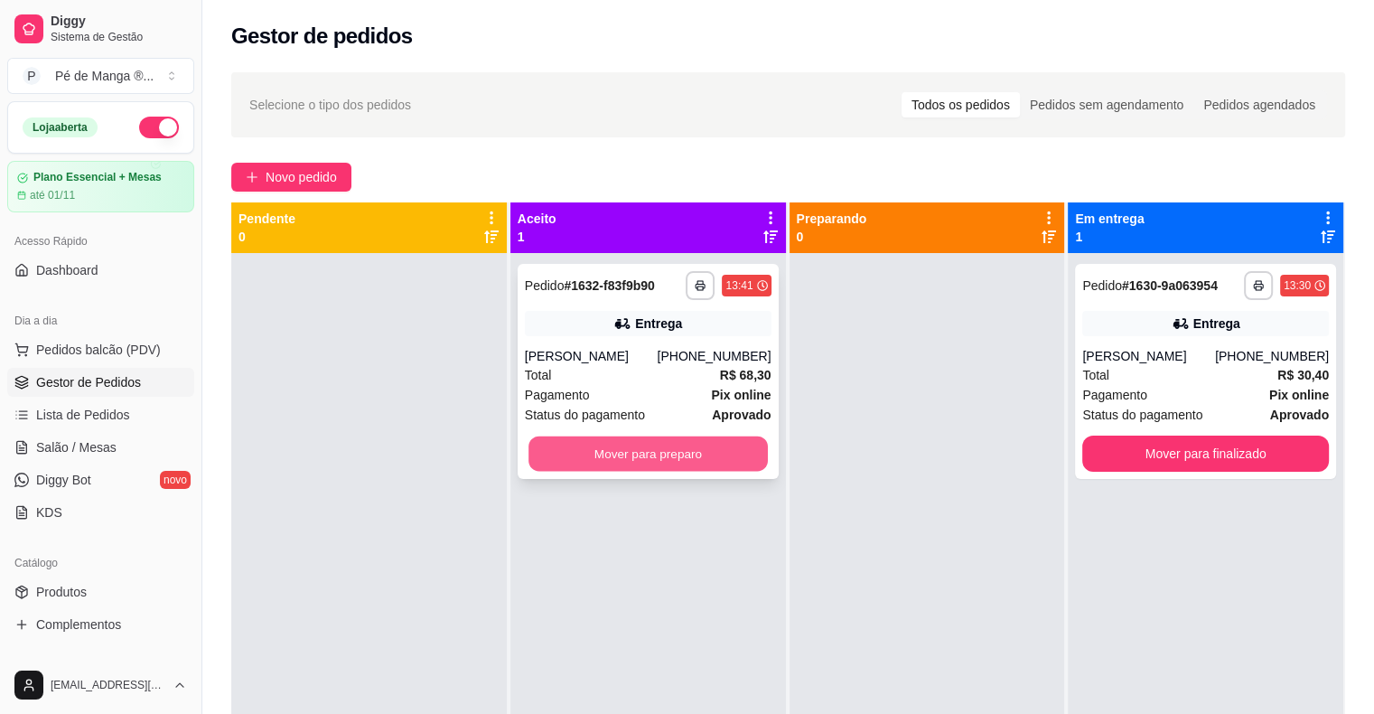
click at [746, 450] on button "Mover para preparo" at bounding box center [648, 453] width 239 height 35
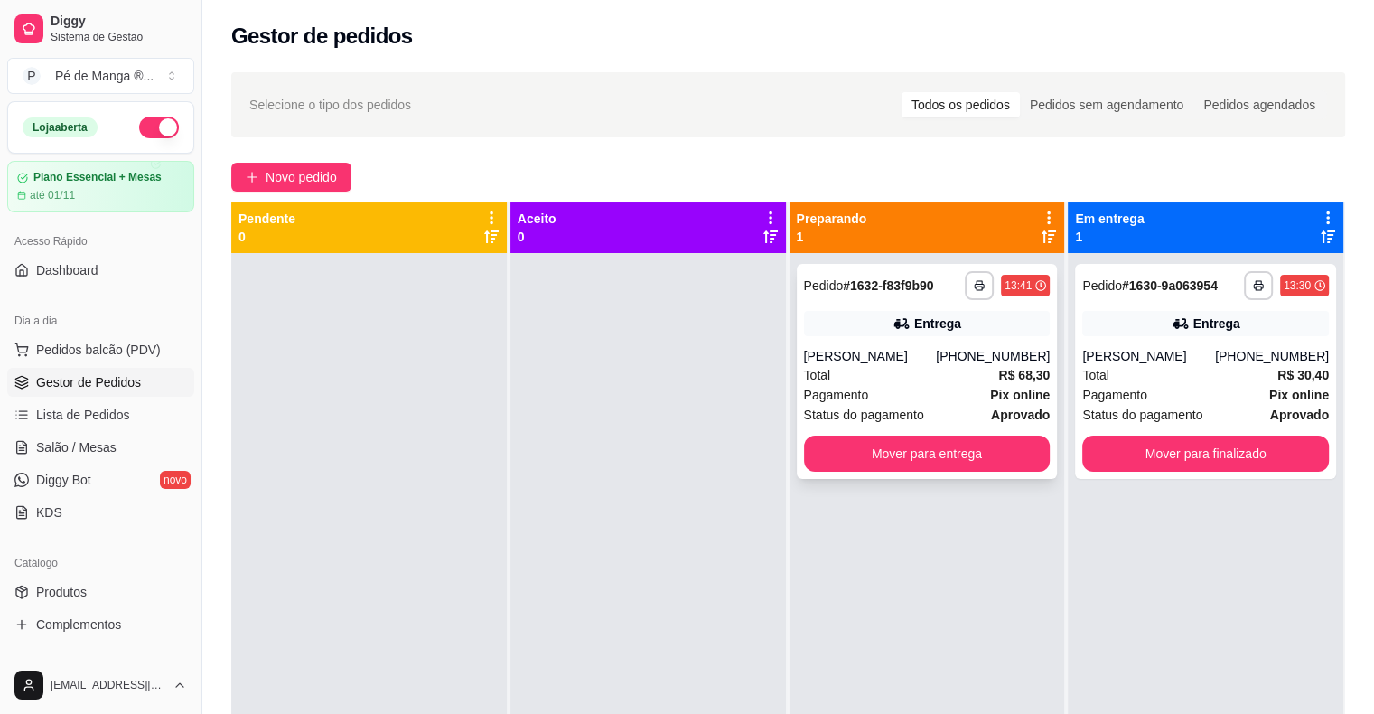
click at [945, 396] on div "Pagamento Pix online" at bounding box center [927, 395] width 247 height 20
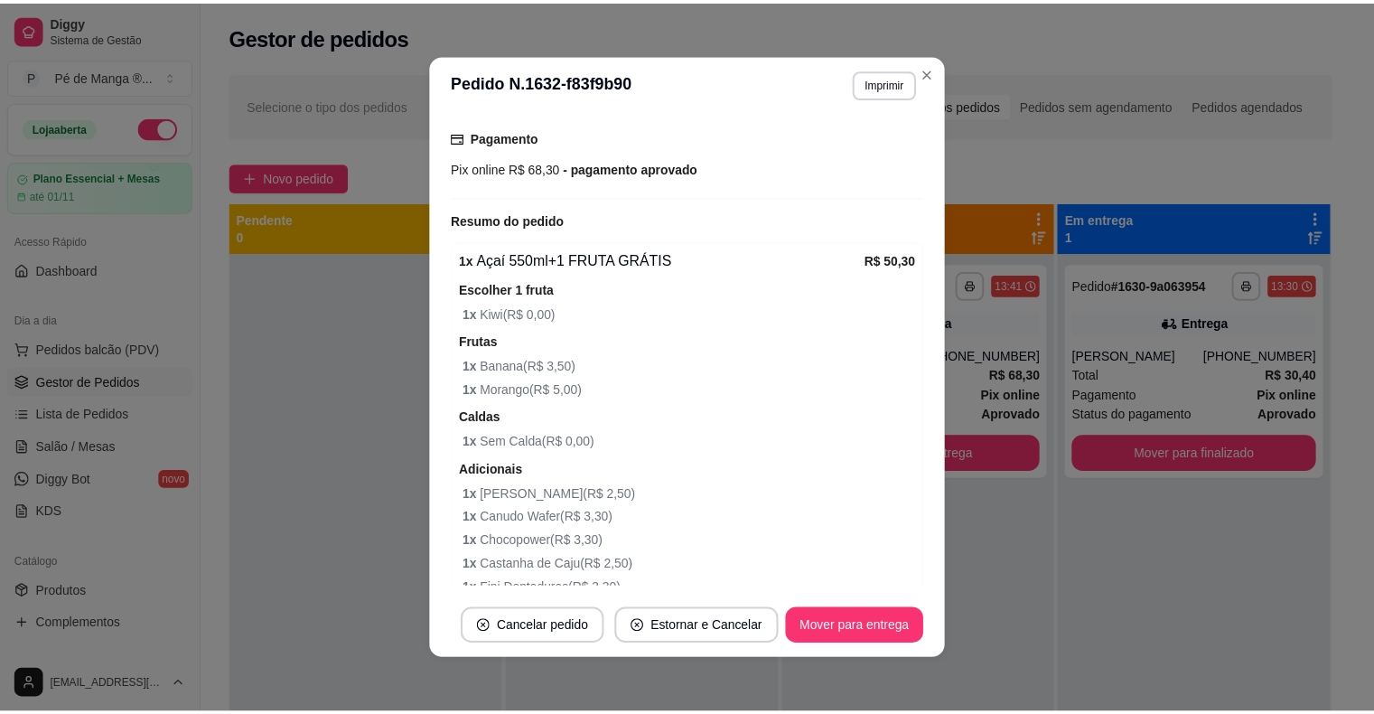
scroll to position [358, 0]
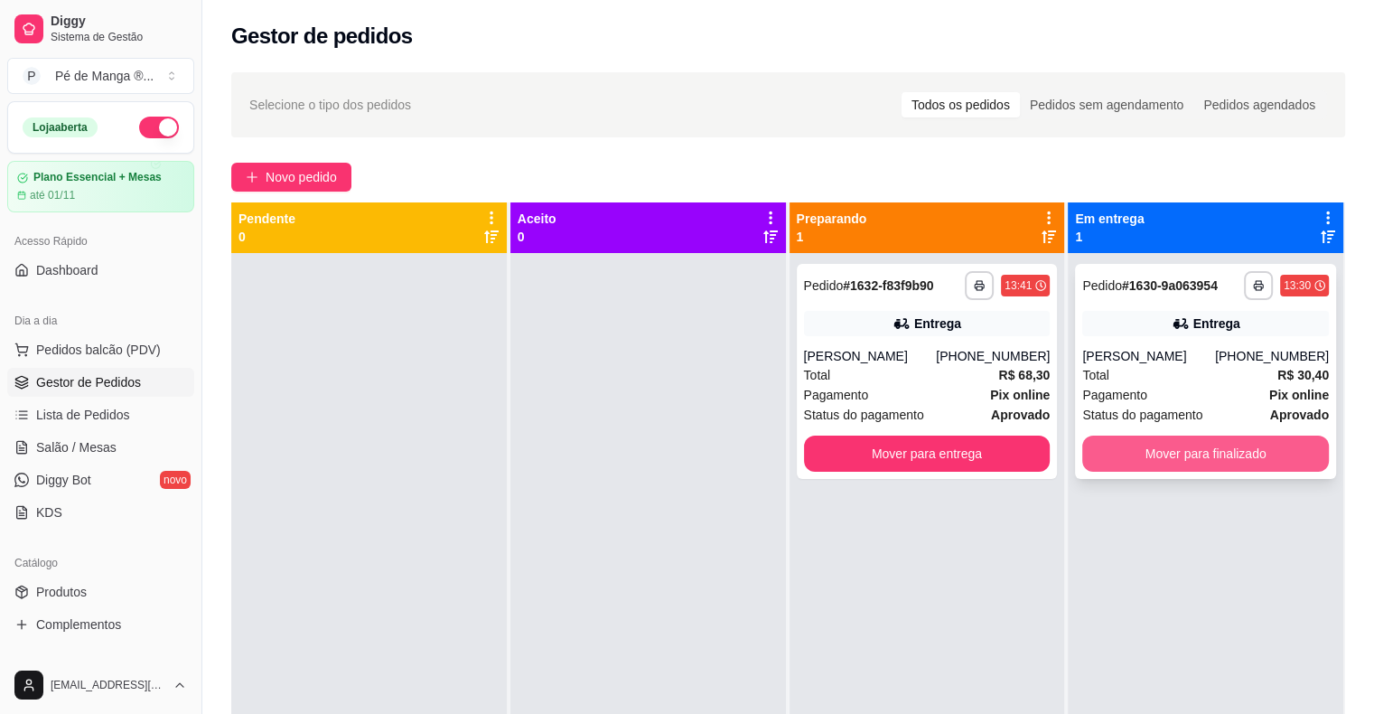
click at [1240, 443] on button "Mover para finalizado" at bounding box center [1206, 454] width 247 height 36
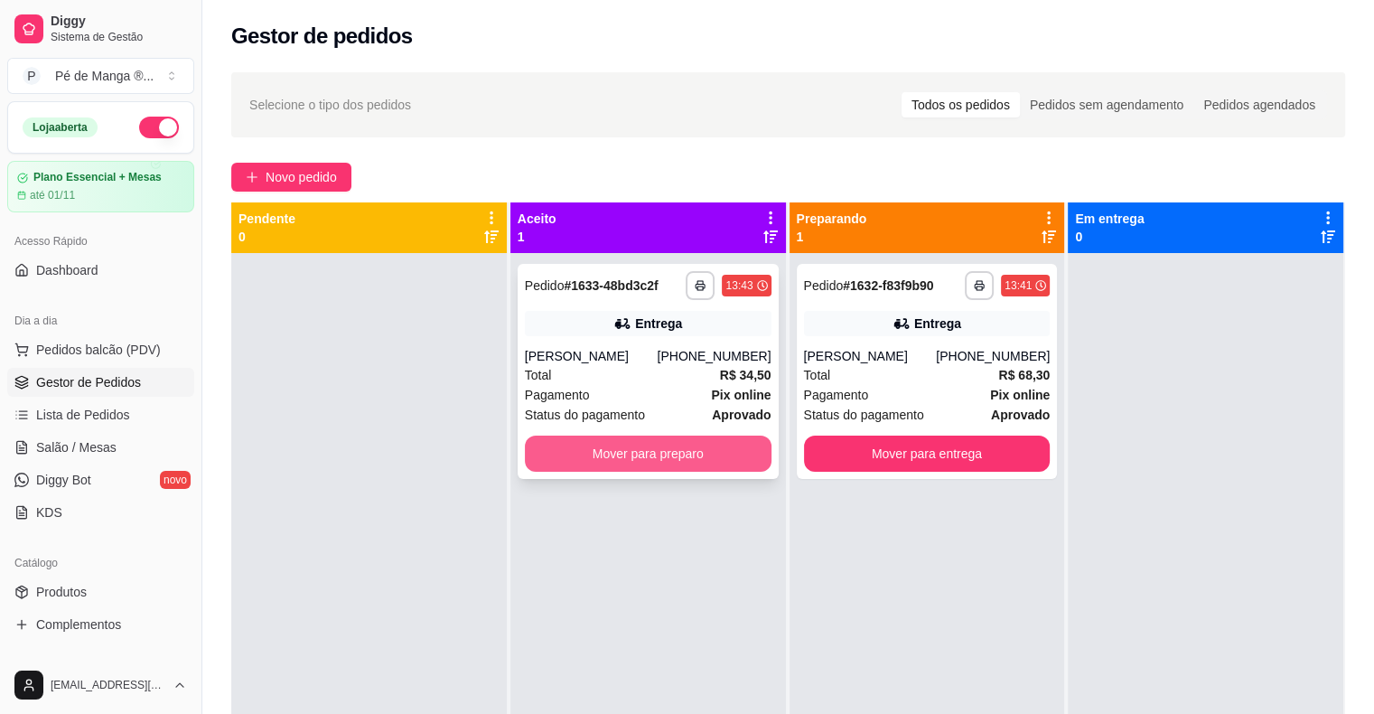
click at [671, 447] on button "Mover para preparo" at bounding box center [648, 454] width 247 height 36
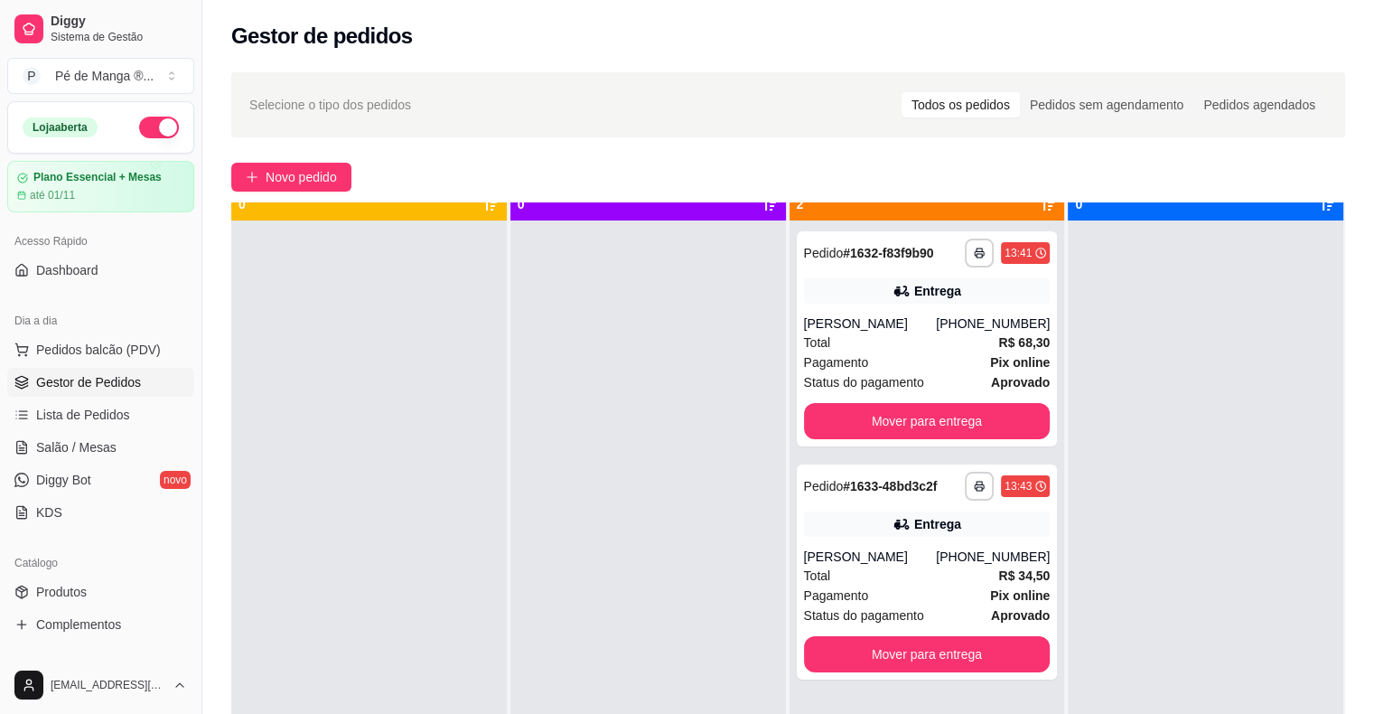
scroll to position [51, 0]
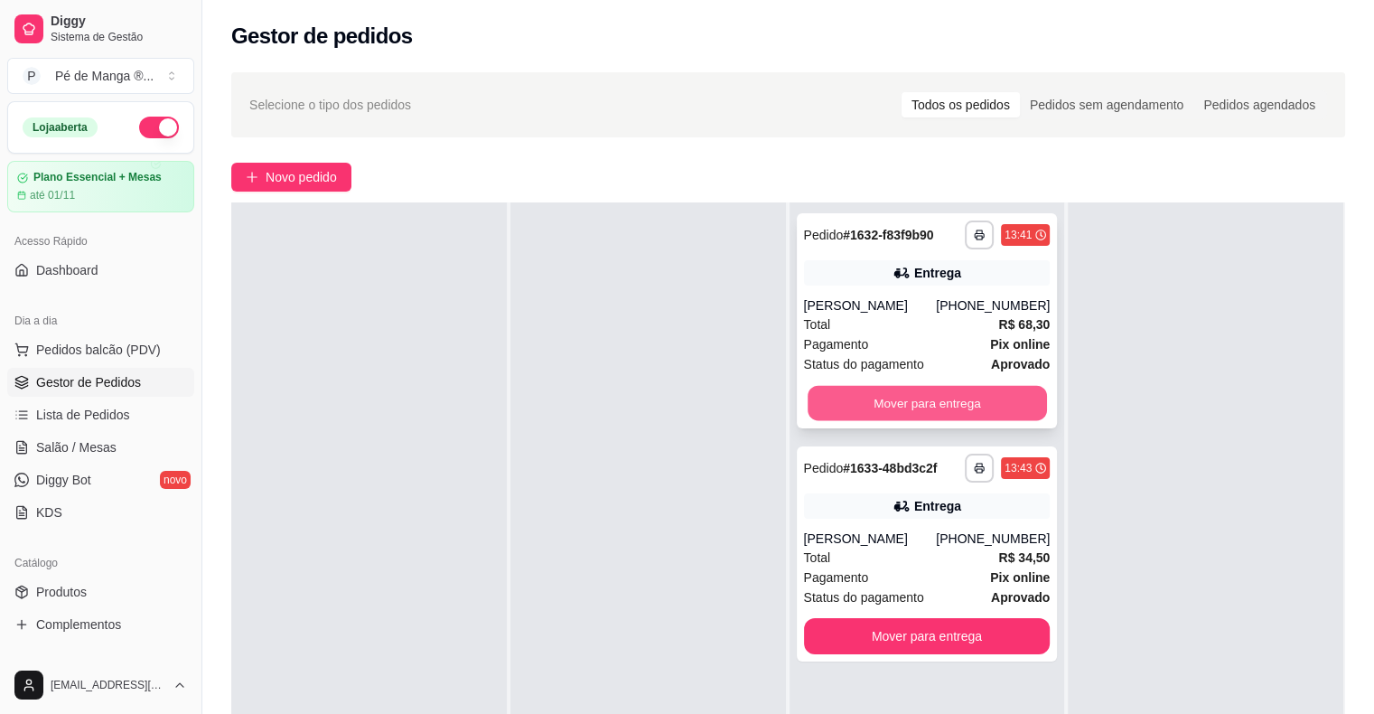
click at [893, 391] on button "Mover para entrega" at bounding box center [927, 403] width 239 height 35
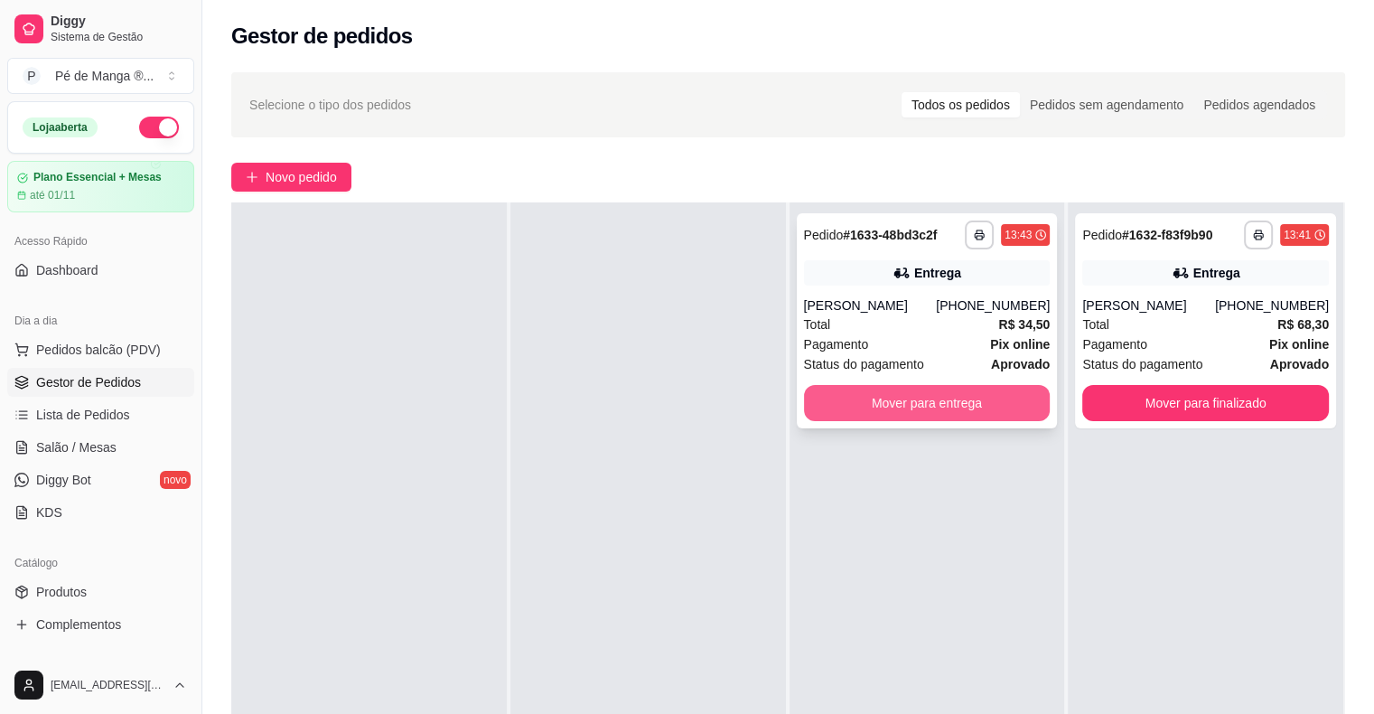
click at [971, 414] on button "Mover para entrega" at bounding box center [927, 403] width 247 height 36
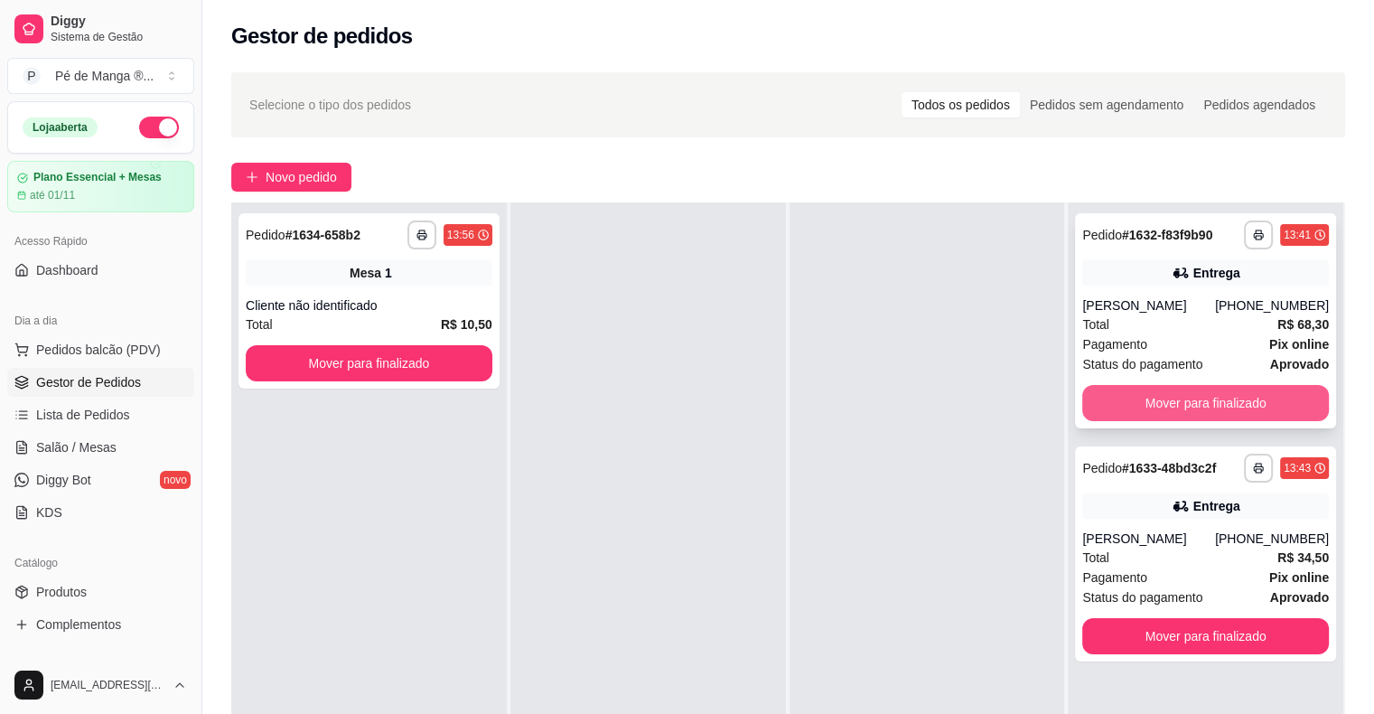
click at [1129, 403] on button "Mover para finalizado" at bounding box center [1206, 403] width 247 height 36
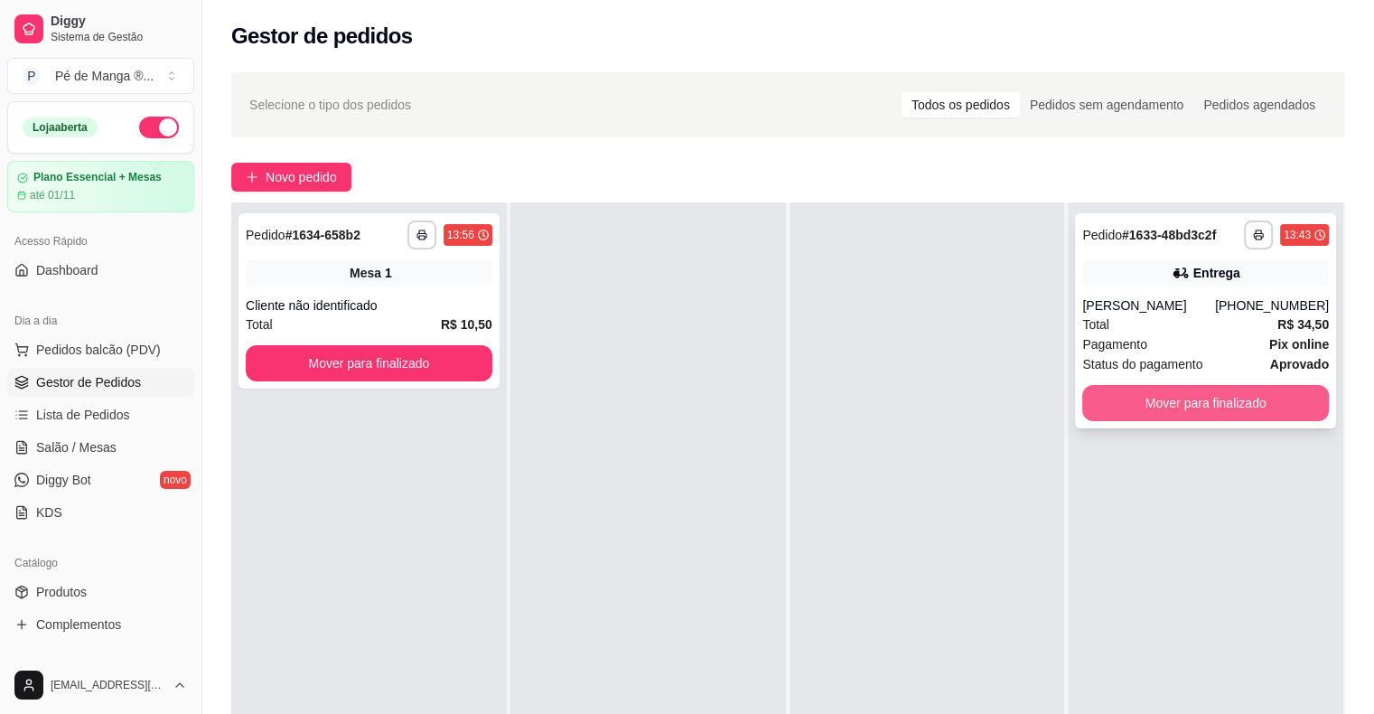
click at [1161, 410] on button "Mover para finalizado" at bounding box center [1206, 403] width 247 height 36
